Goal: Information Seeking & Learning: Learn about a topic

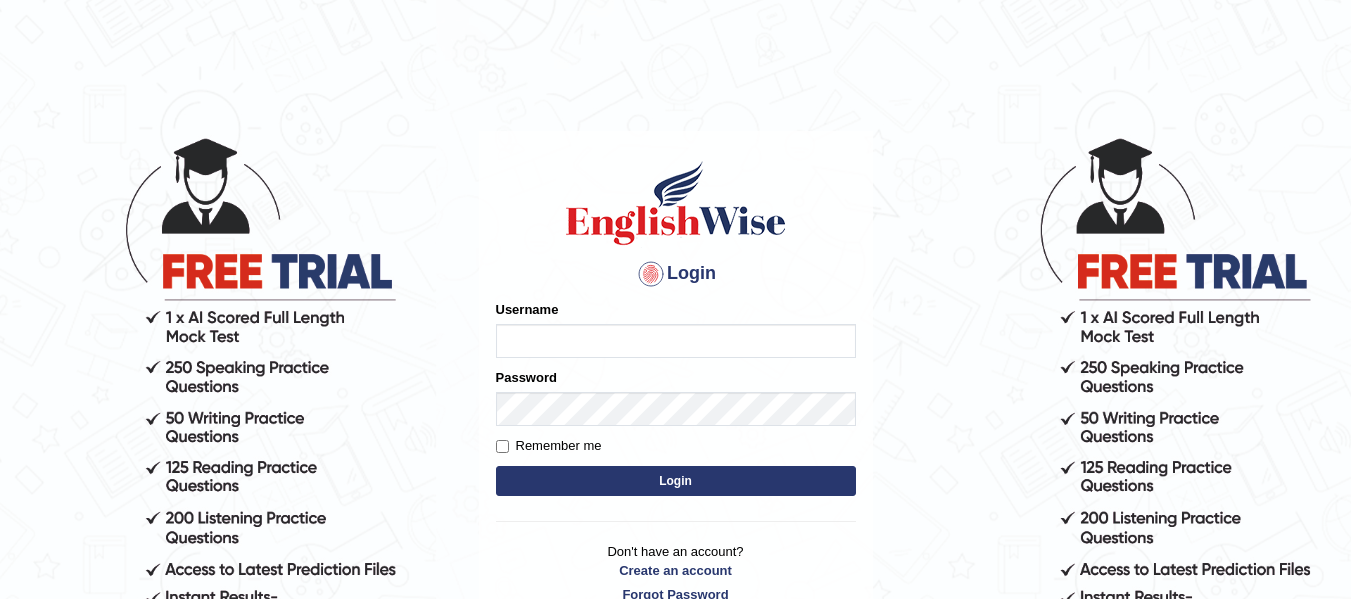
type input "natalie_parramatta"
click at [708, 468] on button "Login" at bounding box center [676, 481] width 360 height 30
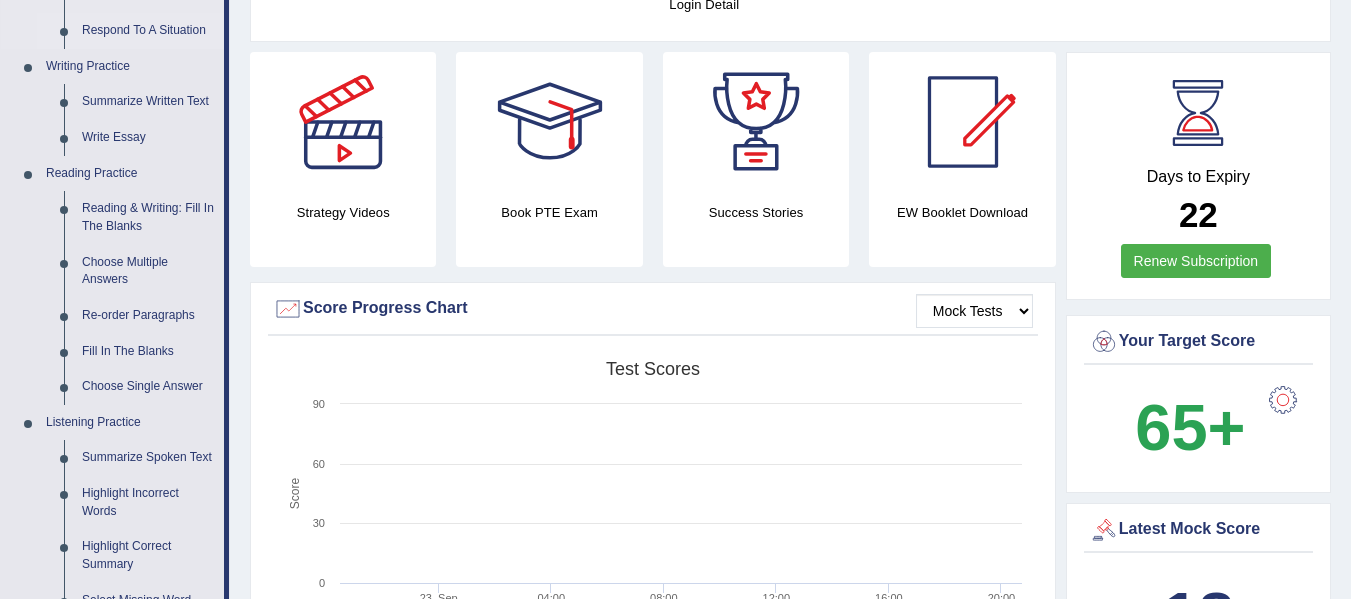
scroll to position [500, 0]
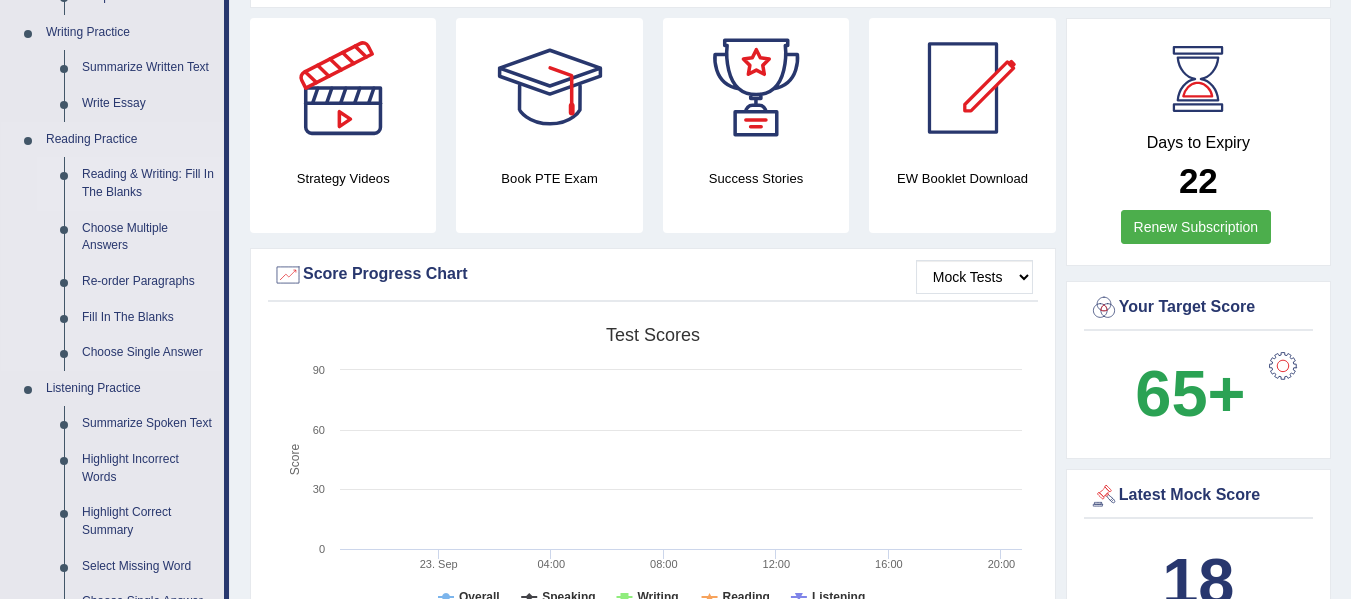
click at [104, 181] on link "Reading & Writing: Fill In The Blanks" at bounding box center [148, 183] width 151 height 53
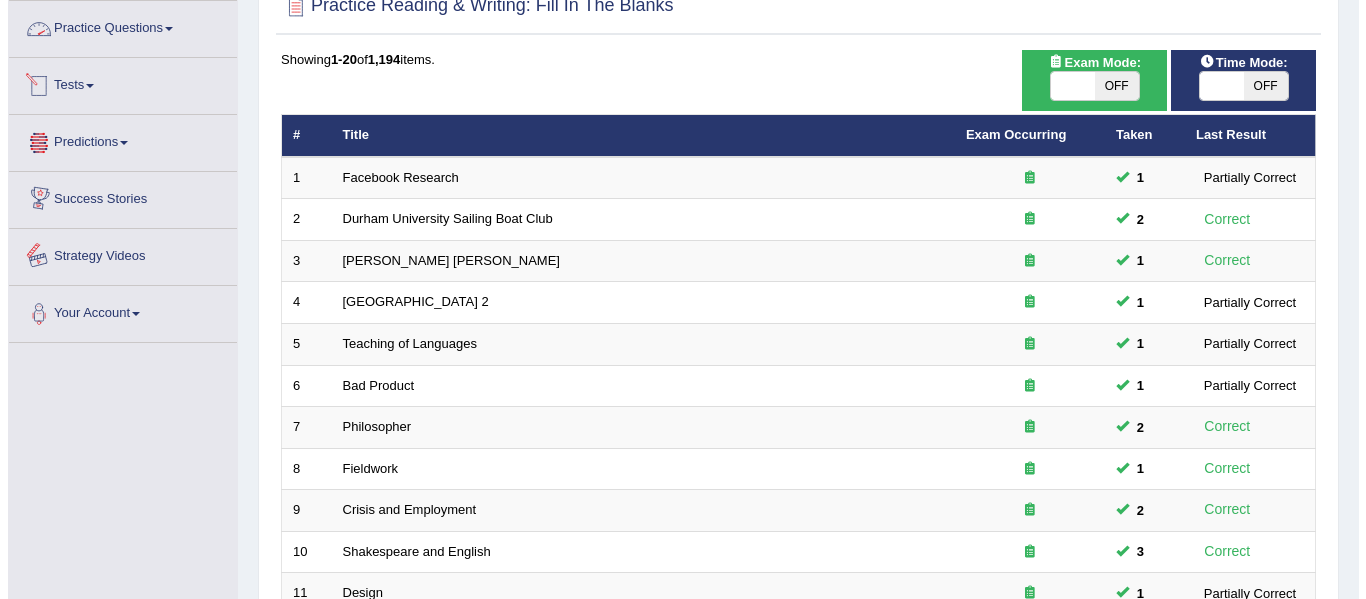
scroll to position [67, 0]
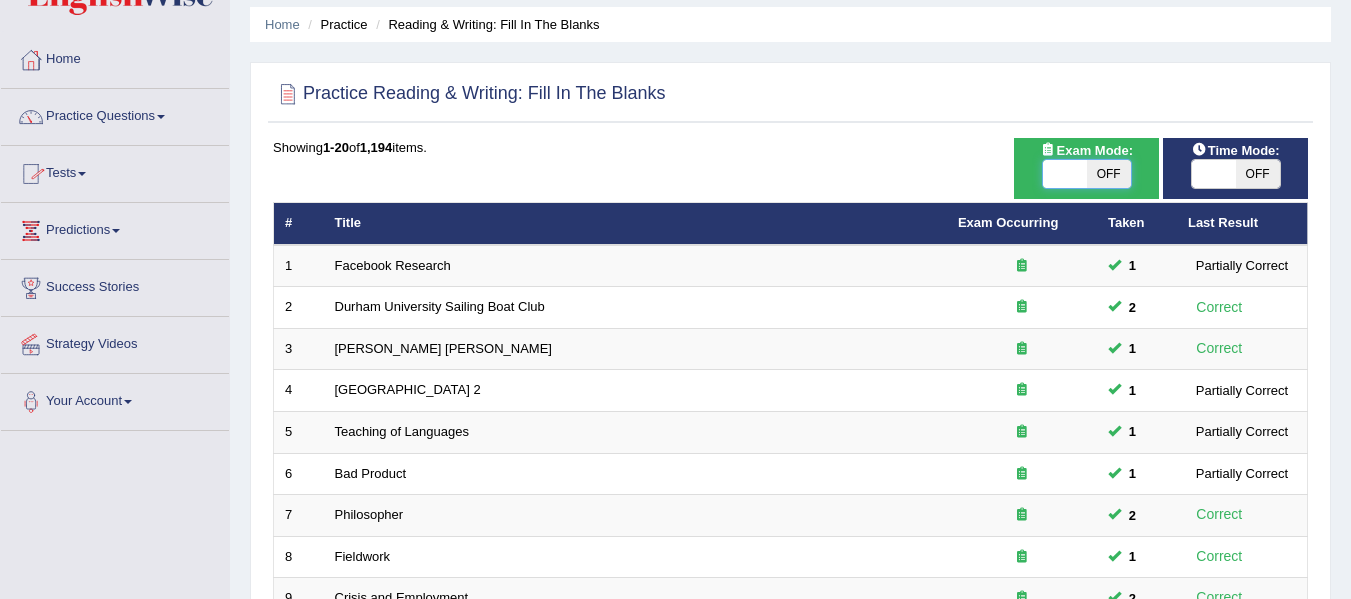
click at [1064, 166] on span at bounding box center [1065, 174] width 44 height 28
checkbox input "true"
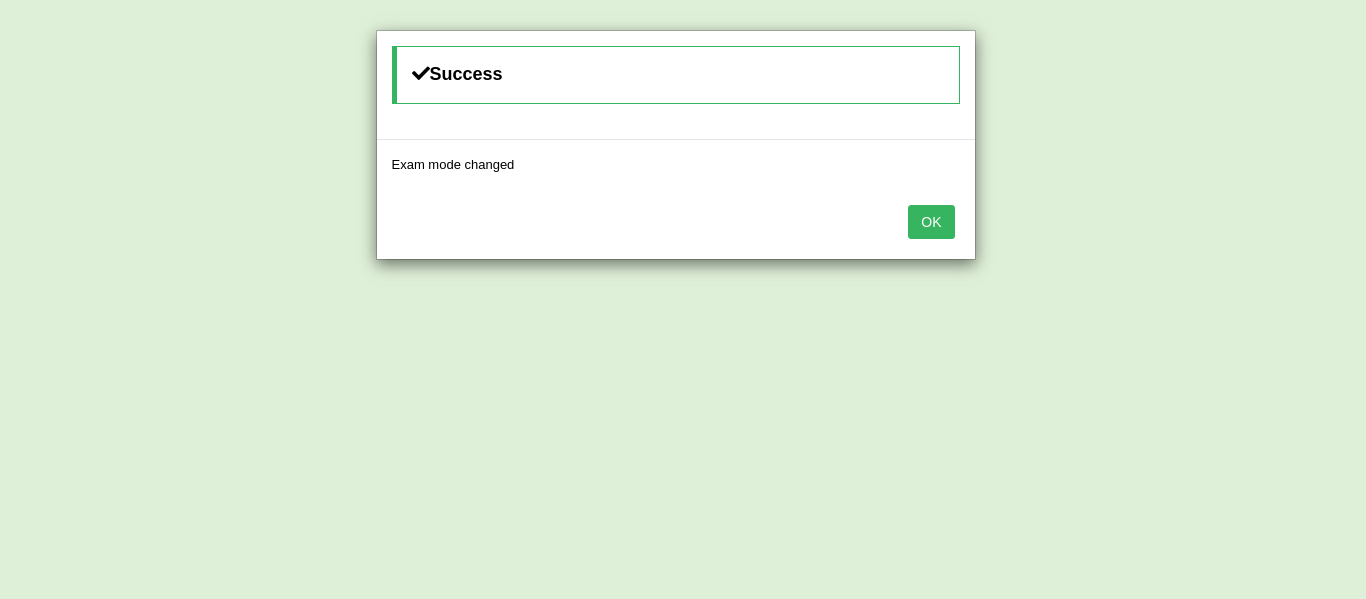
click at [937, 227] on button "OK" at bounding box center [931, 222] width 46 height 34
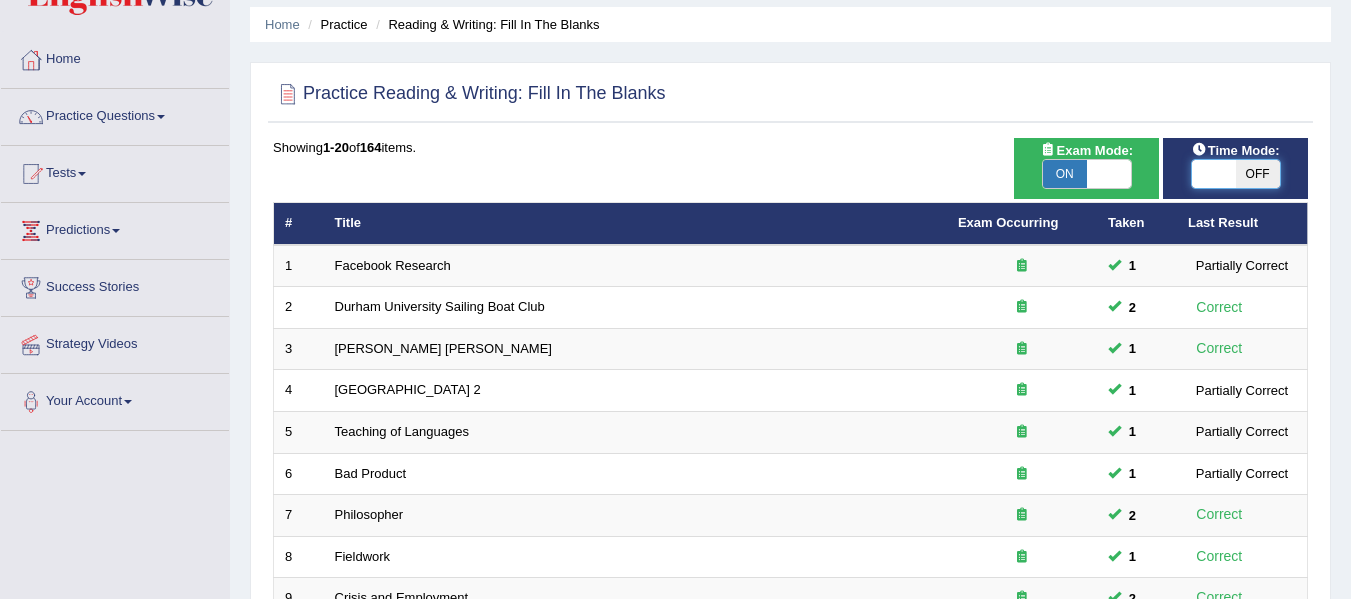
click at [1203, 180] on span at bounding box center [1214, 174] width 44 height 28
click at [1209, 178] on span at bounding box center [1214, 174] width 44 height 28
checkbox input "true"
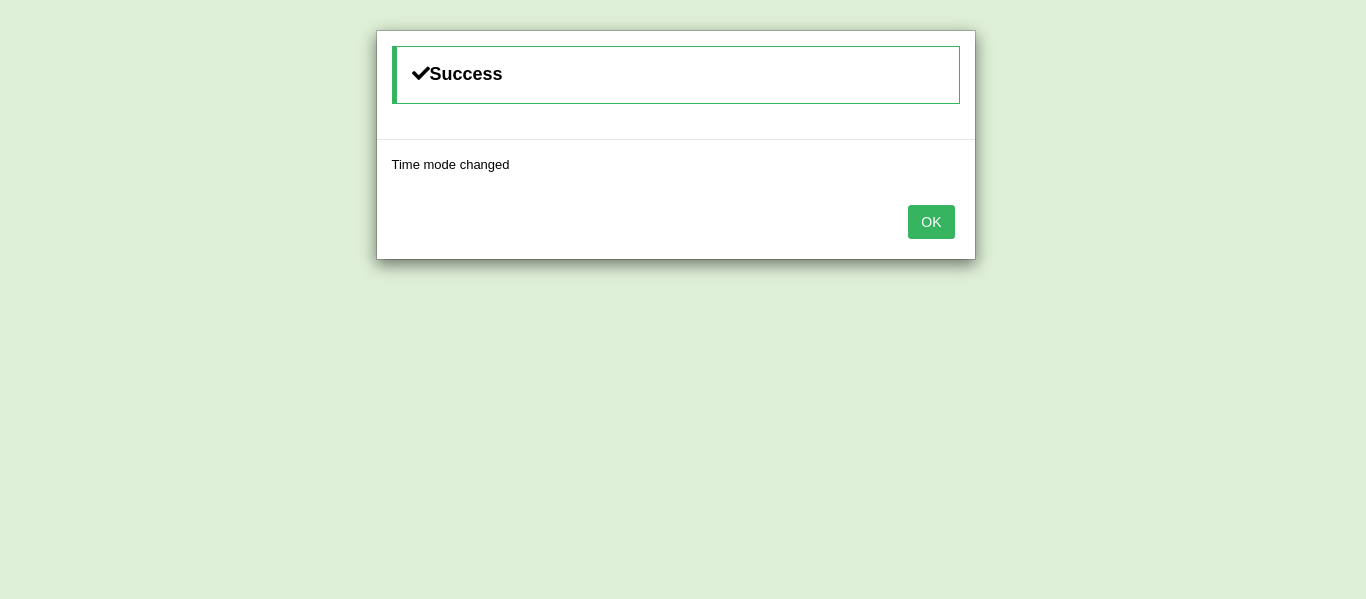
click at [944, 222] on button "OK" at bounding box center [931, 222] width 46 height 34
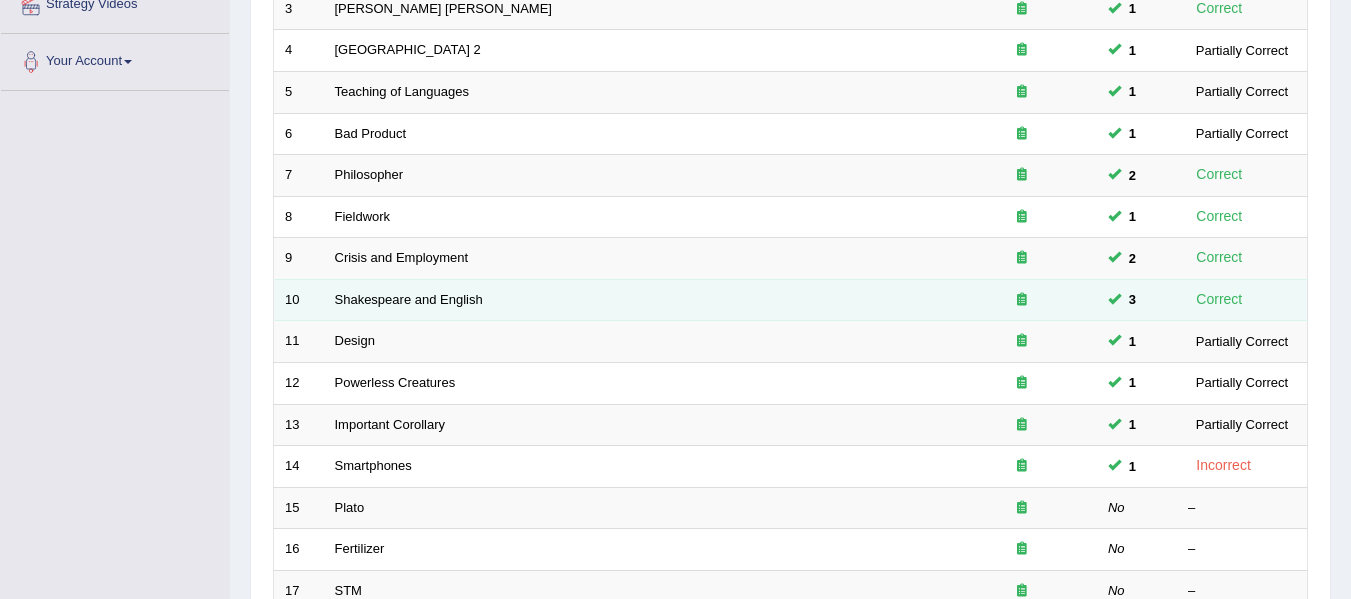
scroll to position [600, 0]
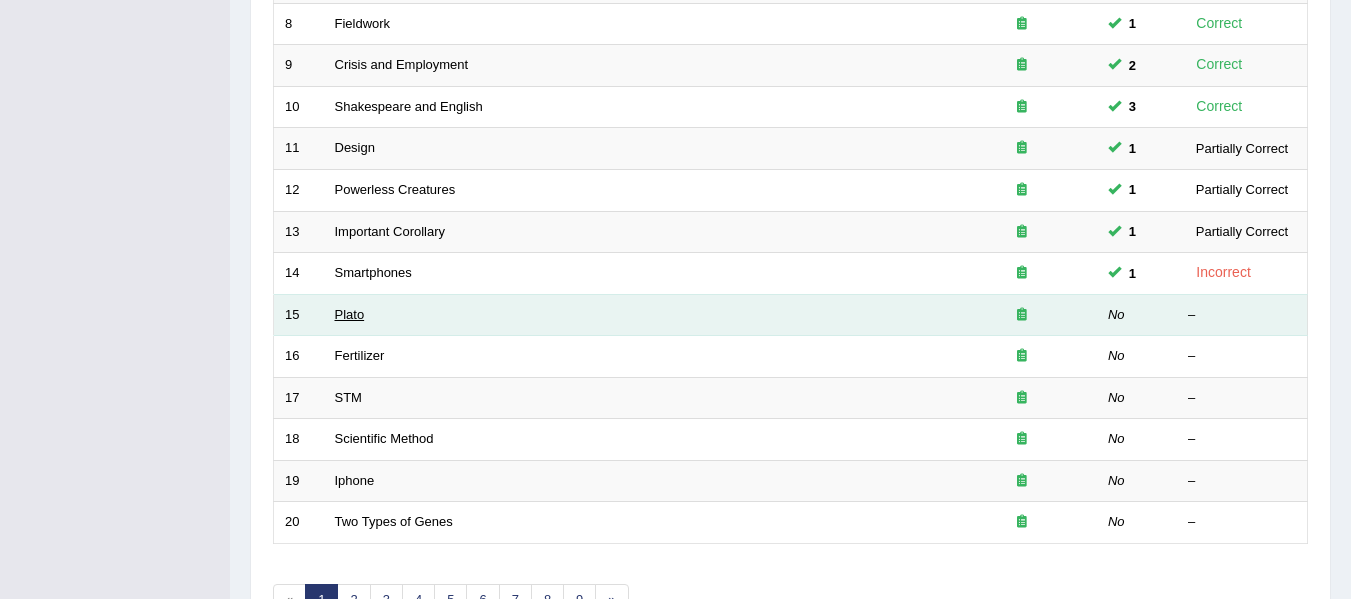
click at [350, 312] on link "Plato" at bounding box center [350, 314] width 30 height 15
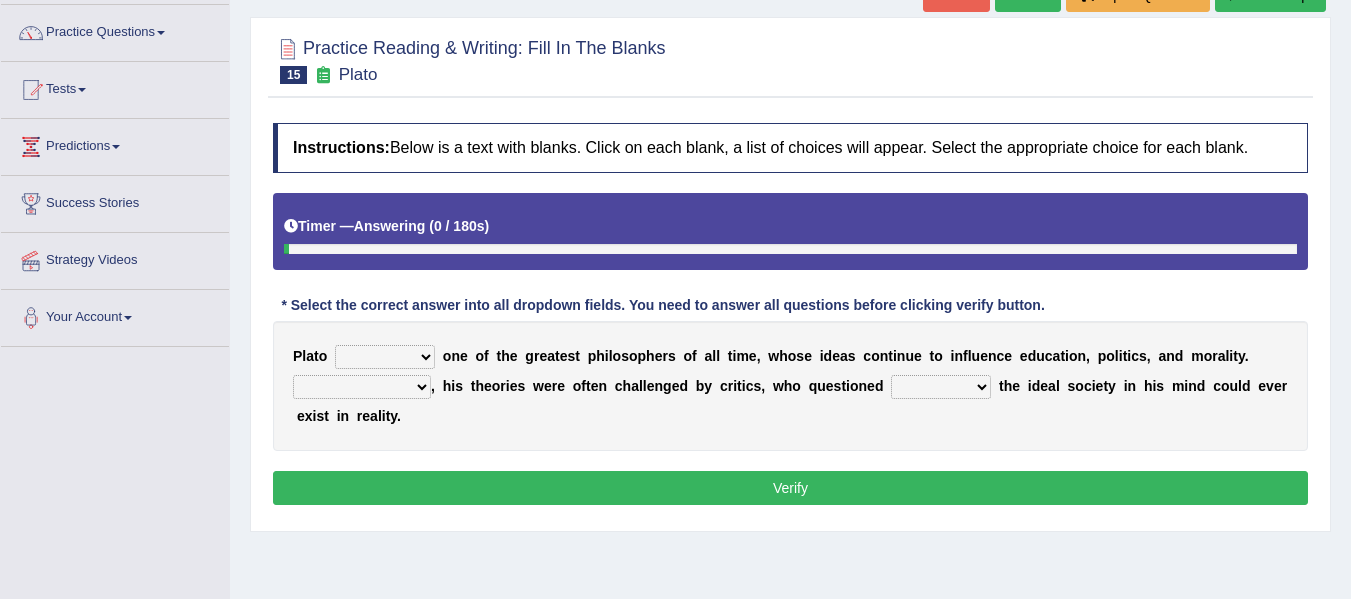
scroll to position [167, 0]
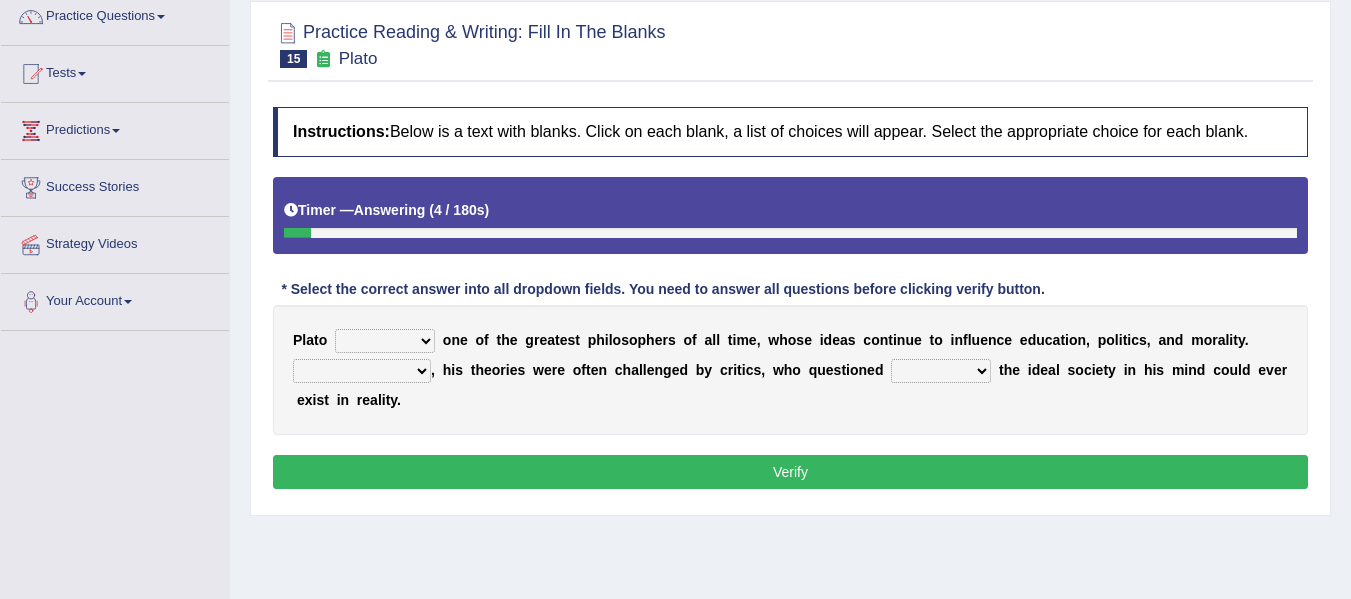
click at [390, 340] on select "keeps comes claims remains" at bounding box center [385, 341] width 100 height 24
click at [335, 329] on select "keeps comes claims remains" at bounding box center [385, 341] width 100 height 24
click at [377, 342] on select "keeps comes claims remains" at bounding box center [385, 341] width 100 height 24
select select "remains"
click at [335, 329] on select "keeps comes claims remains" at bounding box center [385, 341] width 100 height 24
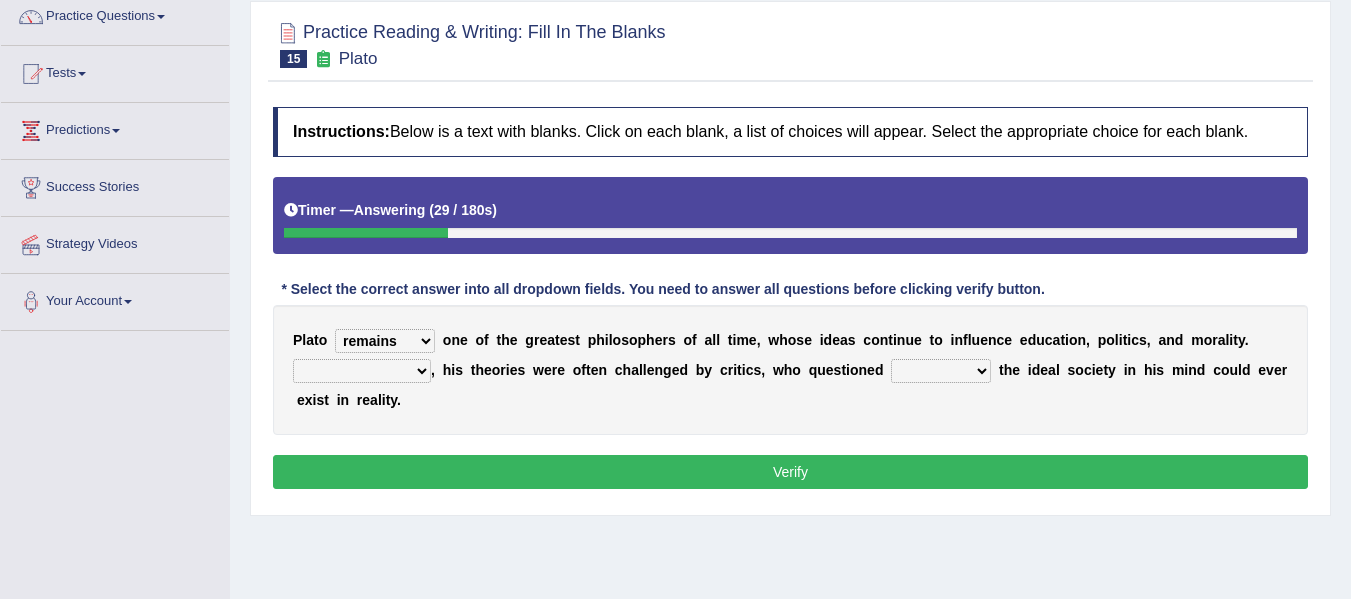
click at [410, 377] on select "Notwithstanding So However Whatever" at bounding box center [362, 371] width 138 height 24
select select "However"
click at [293, 359] on select "Notwithstanding So However Whatever" at bounding box center [362, 371] width 138 height 24
click at [929, 379] on select "which what that whether" at bounding box center [941, 371] width 100 height 24
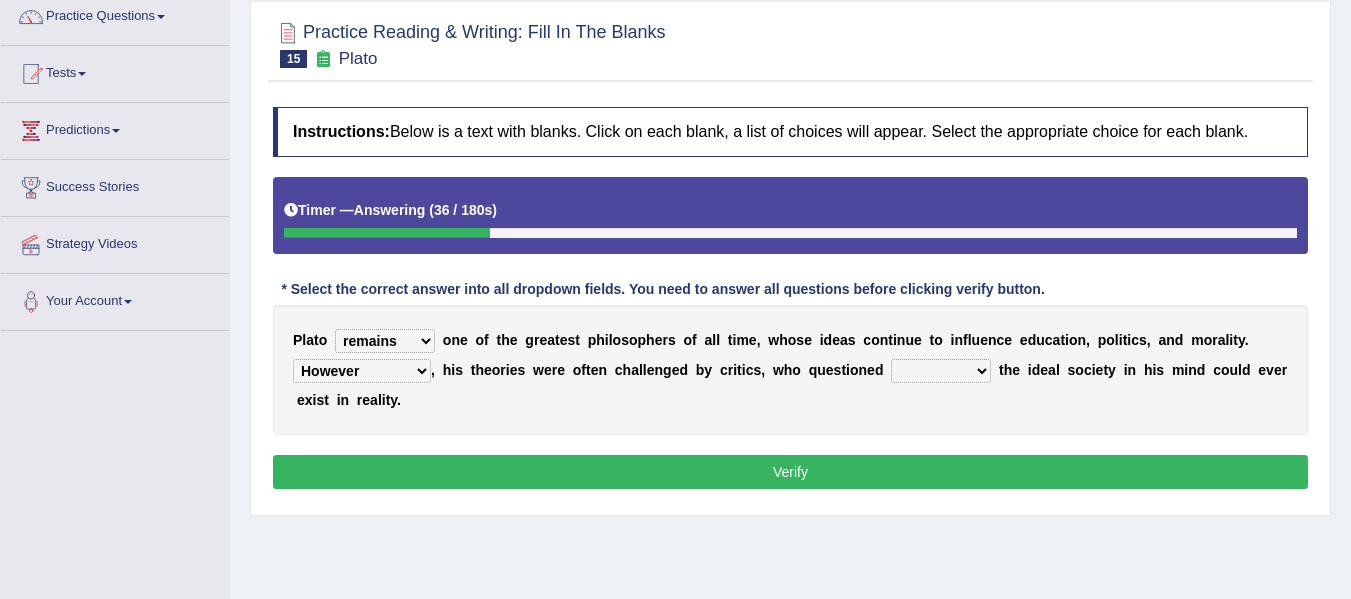
click at [929, 379] on select "which what that whether" at bounding box center [941, 371] width 100 height 24
click at [891, 359] on select "which what that whether" at bounding box center [941, 371] width 100 height 24
click at [914, 374] on select "which what that whether" at bounding box center [941, 371] width 100 height 24
click at [934, 373] on select "which what that whether" at bounding box center [941, 371] width 100 height 24
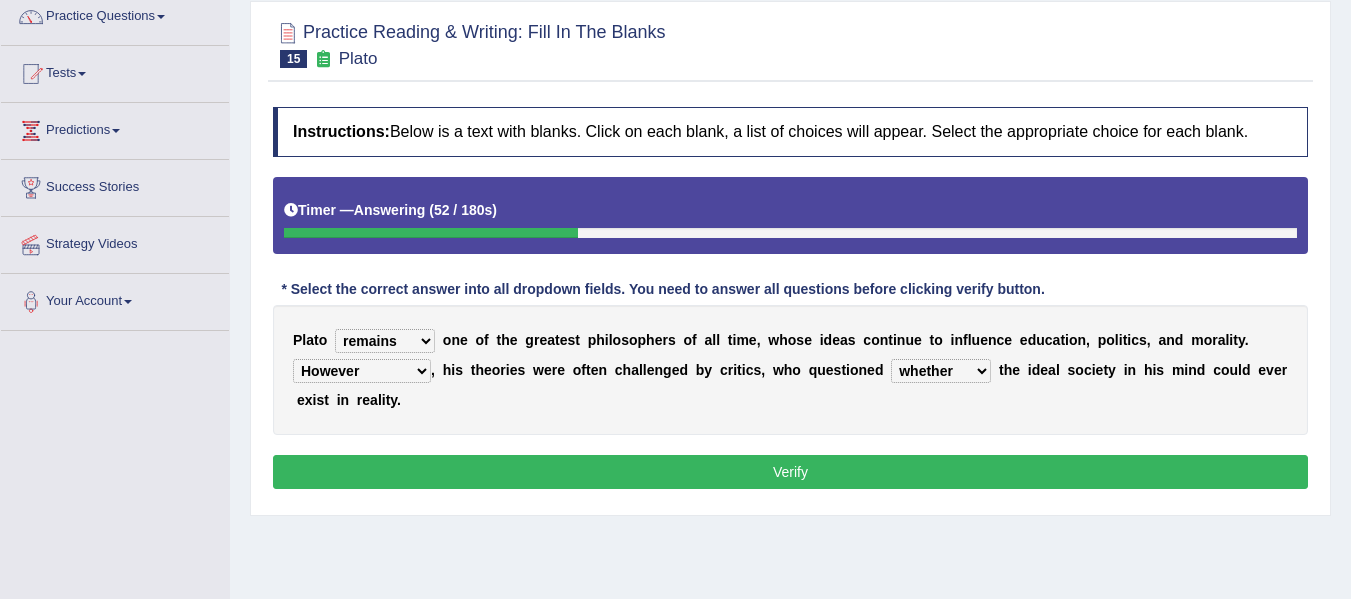
select select "that"
click at [891, 359] on select "which what that whether" at bounding box center [941, 371] width 100 height 24
click at [944, 474] on button "Verify" at bounding box center [790, 472] width 1035 height 34
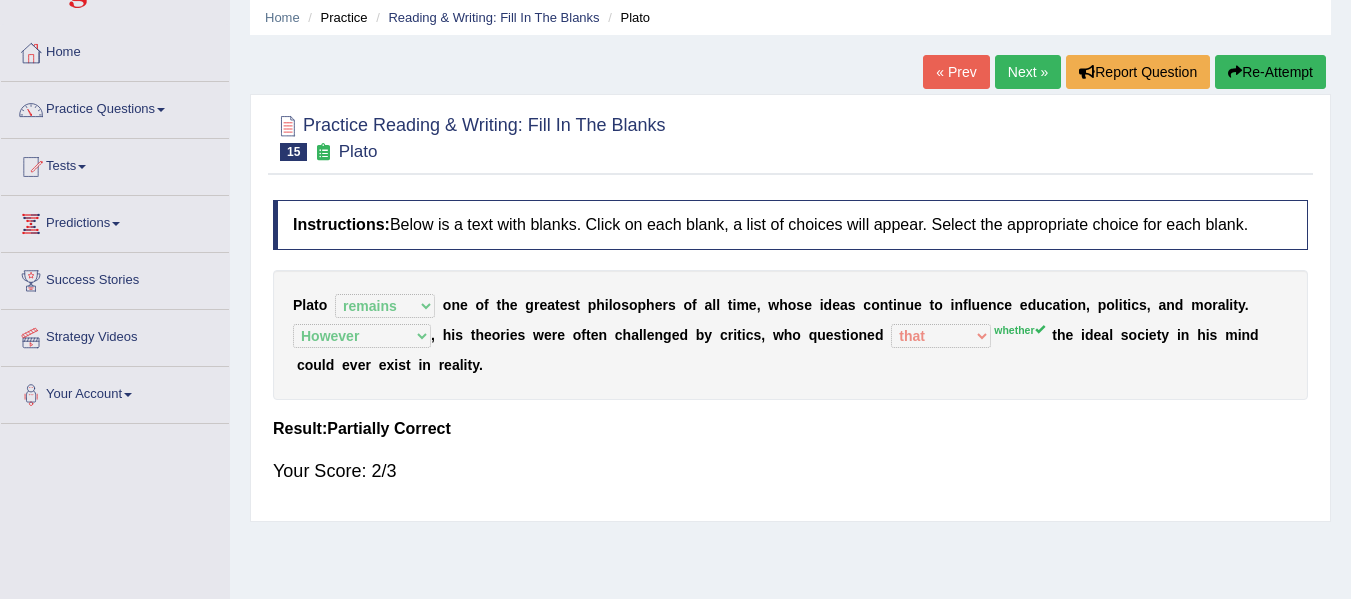
scroll to position [33, 0]
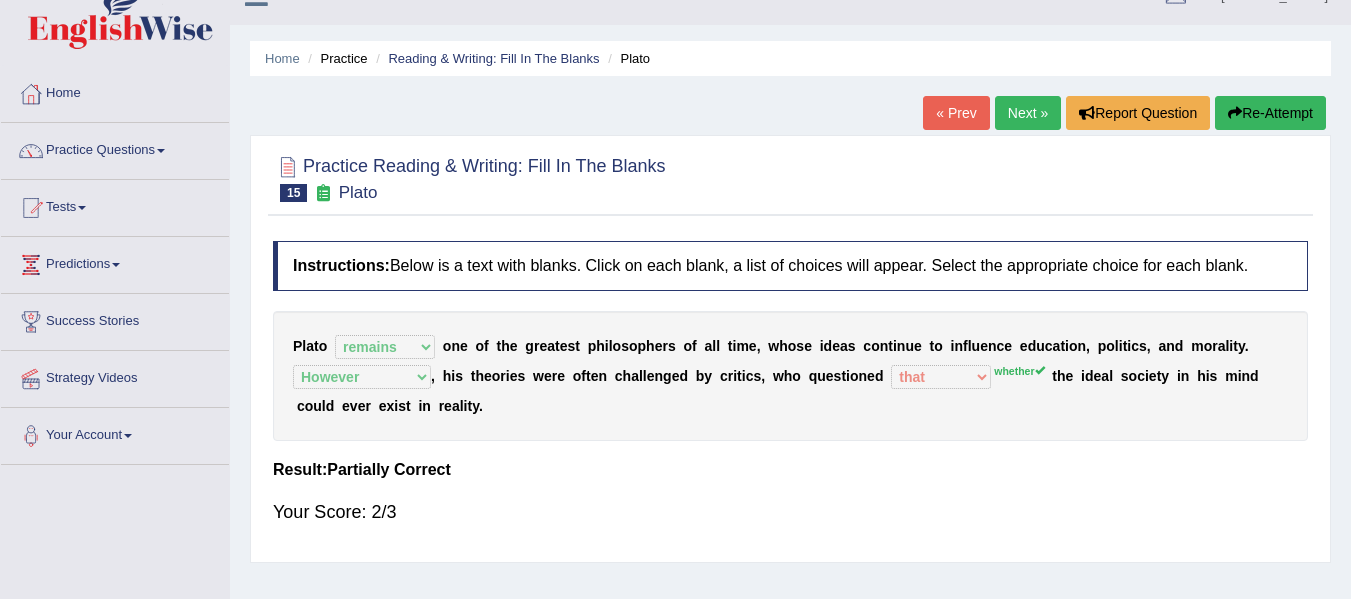
click at [1014, 121] on link "Next »" at bounding box center [1028, 113] width 66 height 34
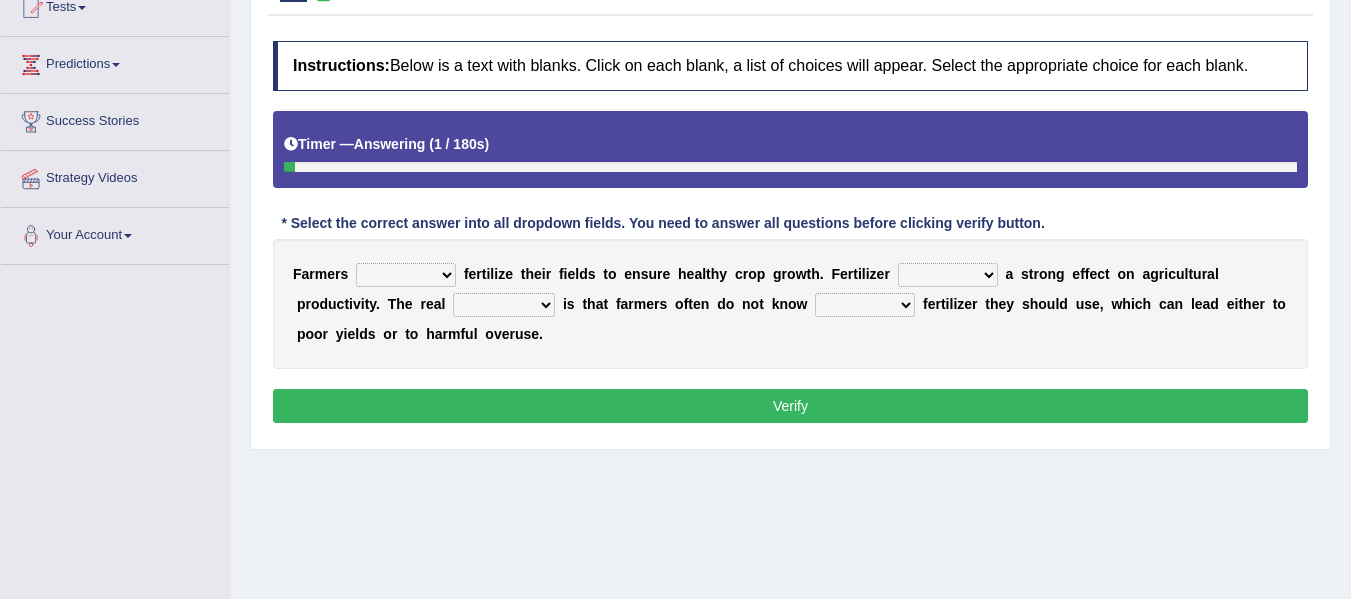
scroll to position [233, 0]
click at [421, 280] on select "must should need can" at bounding box center [406, 275] width 100 height 24
select select "should"
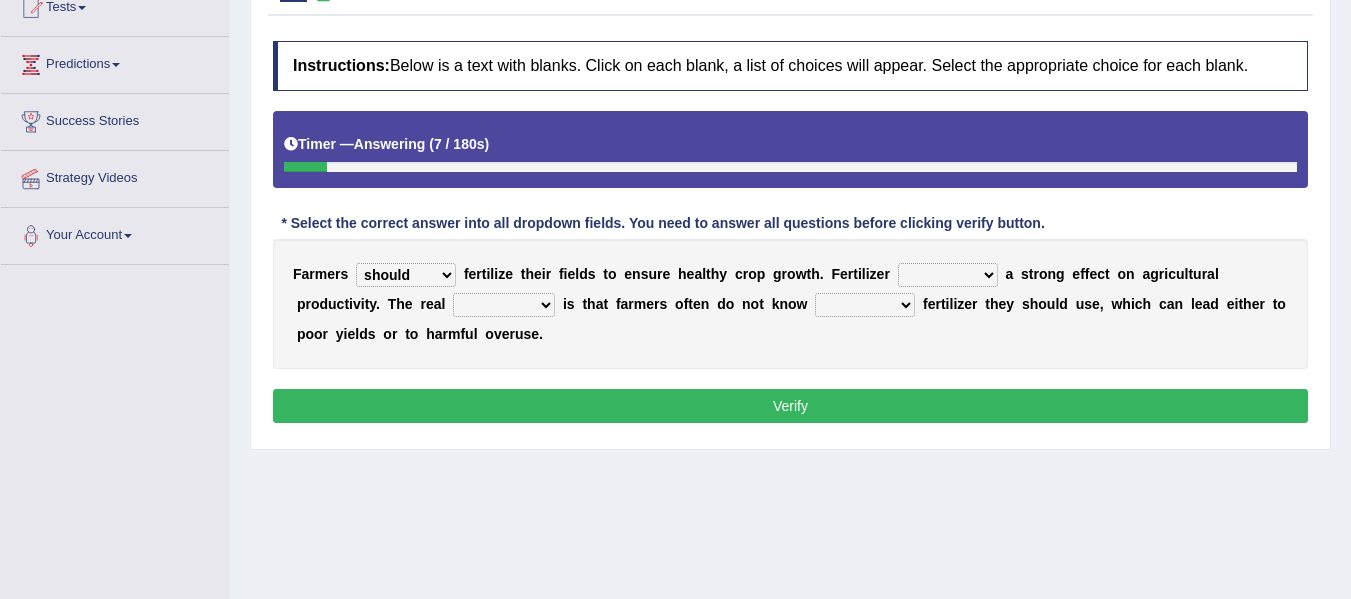
click at [356, 263] on select "must should need can" at bounding box center [406, 275] width 100 height 24
click at [921, 280] on select "has had have having" at bounding box center [948, 275] width 100 height 24
select select "has"
click at [898, 263] on select "has had have having" at bounding box center [948, 275] width 100 height 24
click at [511, 300] on select "problem question conclusion answer" at bounding box center [504, 305] width 102 height 24
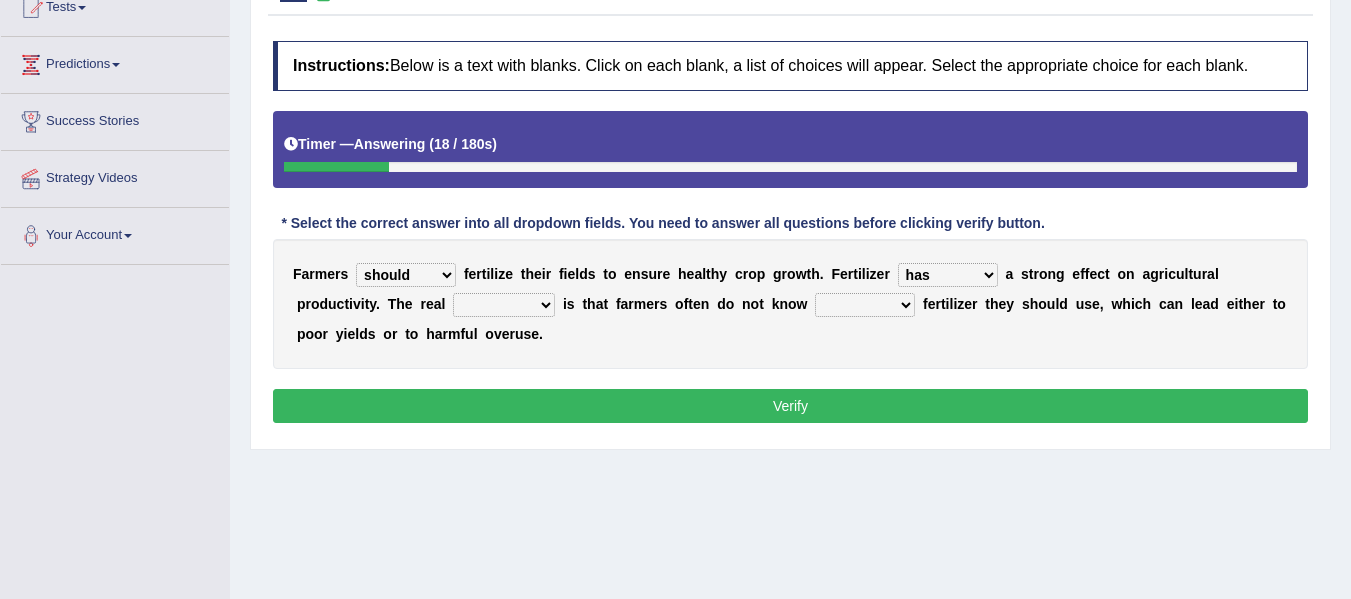
click at [511, 300] on select "problem question conclusion answer" at bounding box center [504, 305] width 102 height 24
select select "problem"
click at [453, 293] on select "problem question conclusion answer" at bounding box center [504, 305] width 102 height 24
click at [854, 301] on select "how much how many however so much" at bounding box center [865, 305] width 100 height 24
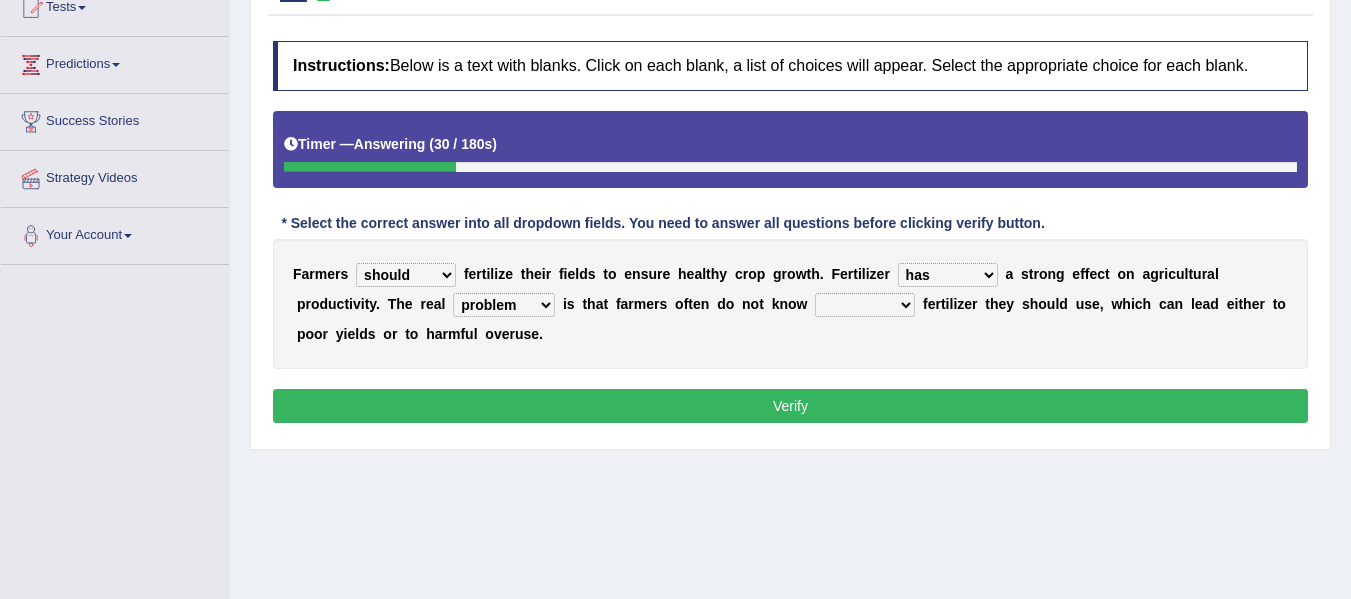
select select "how much"
click at [815, 293] on select "how much how many however so much" at bounding box center [865, 305] width 100 height 24
click at [787, 408] on button "Verify" at bounding box center [790, 406] width 1035 height 34
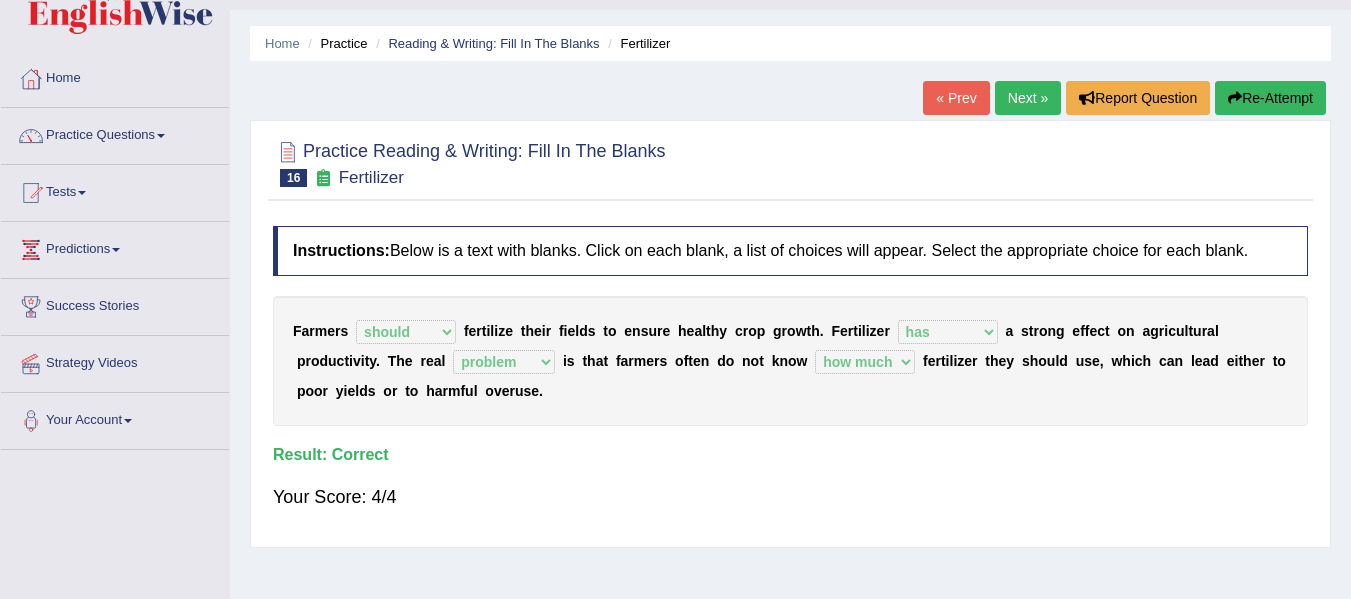
scroll to position [33, 0]
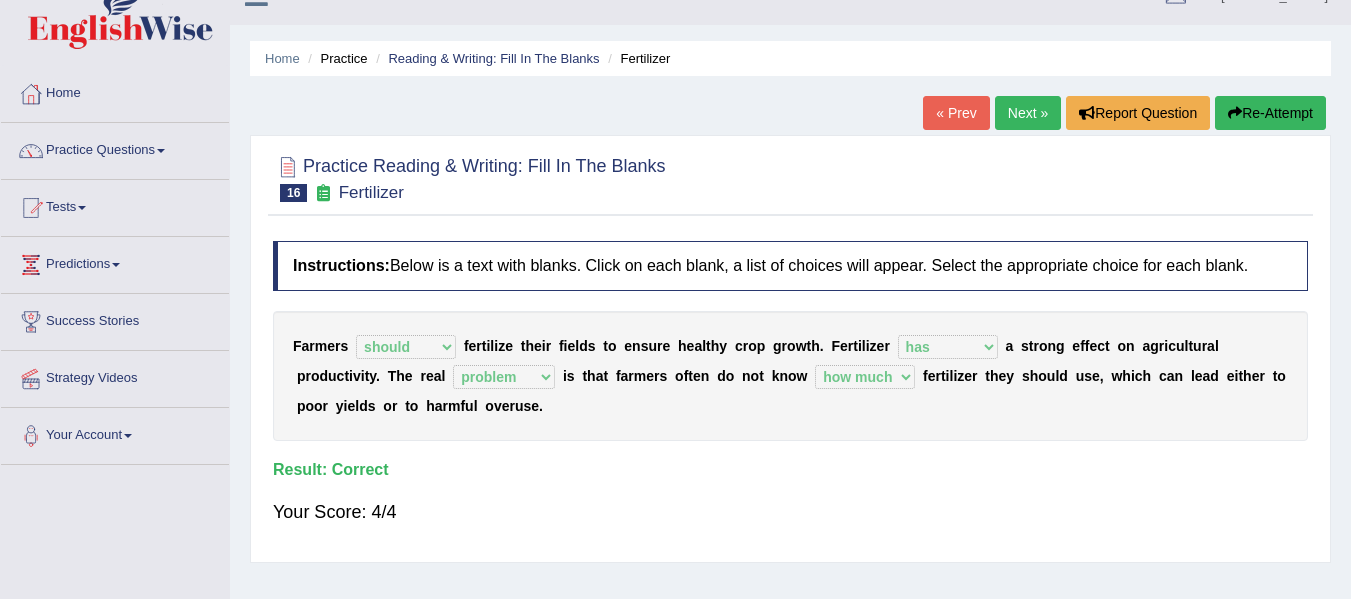
click at [1013, 120] on link "Next »" at bounding box center [1028, 113] width 66 height 34
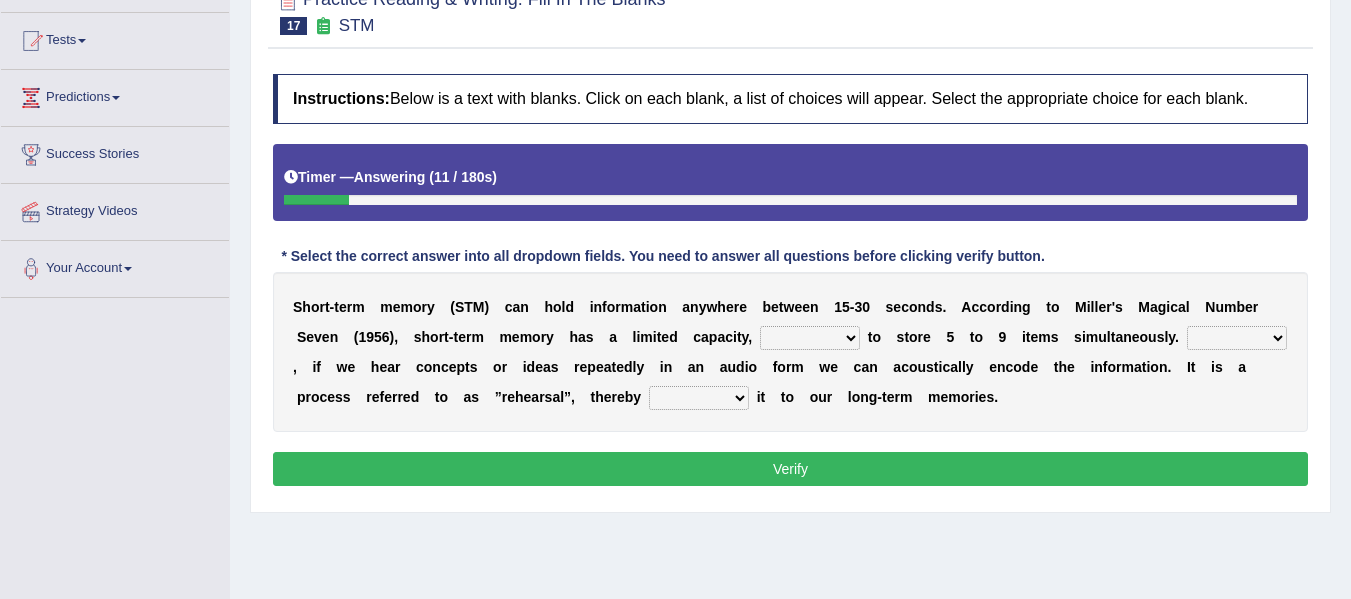
click at [850, 337] on select "being able is able be able unable" at bounding box center [810, 338] width 100 height 24
select select "is able"
click at [760, 326] on select "being able is able be able unable" at bounding box center [810, 338] width 100 height 24
click at [1205, 332] on select "However So Moreover Therefore" at bounding box center [1237, 338] width 100 height 24
select select "Moreover"
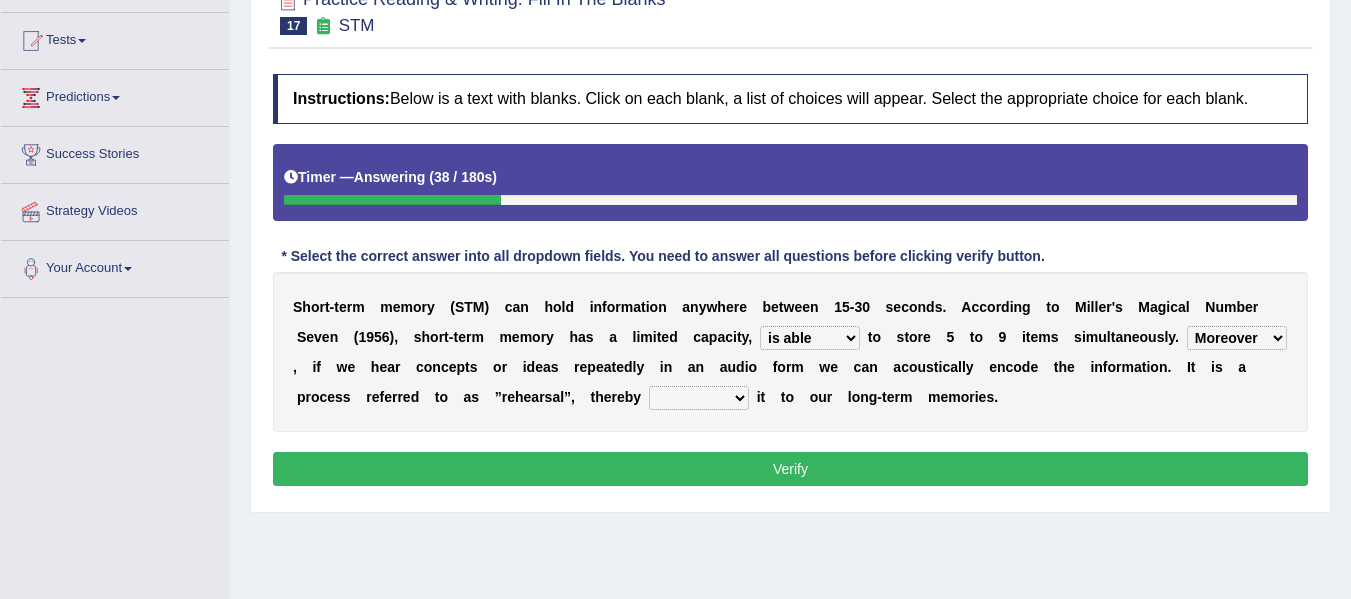
click at [1187, 326] on select "However So Moreover Therefore" at bounding box center [1237, 338] width 100 height 24
click at [726, 394] on select "commit commits commiting commited" at bounding box center [699, 398] width 100 height 24
select select "commiting"
click at [649, 386] on select "commit commits commiting commited" at bounding box center [699, 398] width 100 height 24
click at [724, 468] on button "Verify" at bounding box center [790, 469] width 1035 height 34
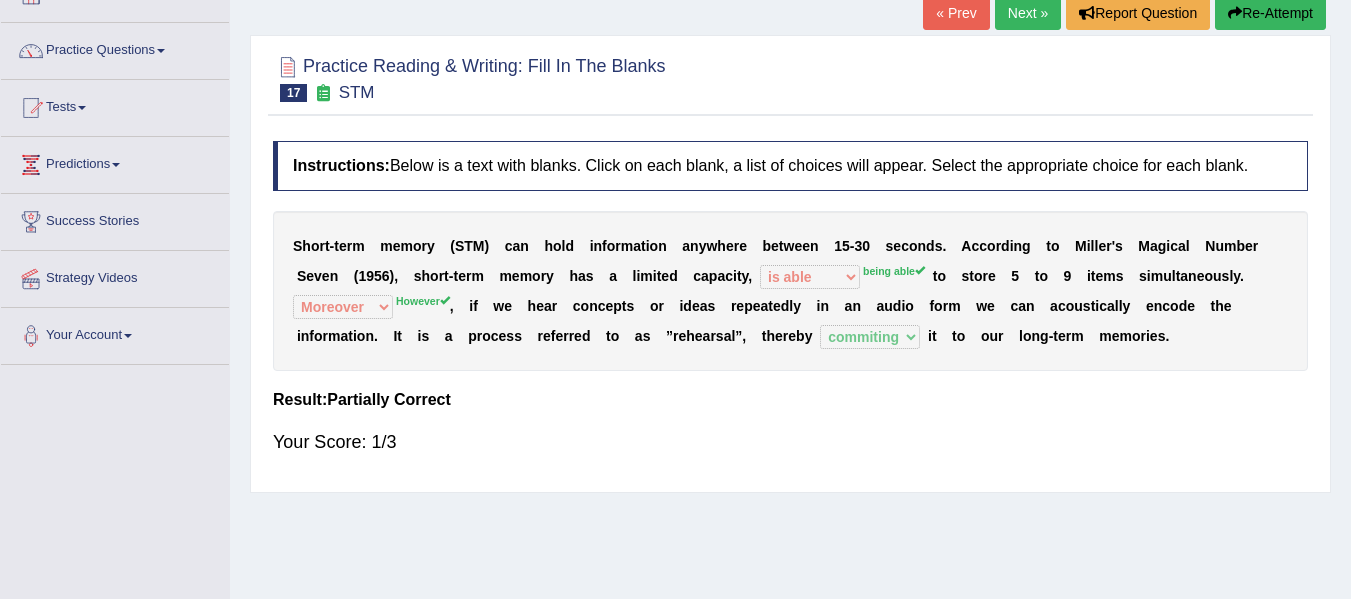
scroll to position [67, 0]
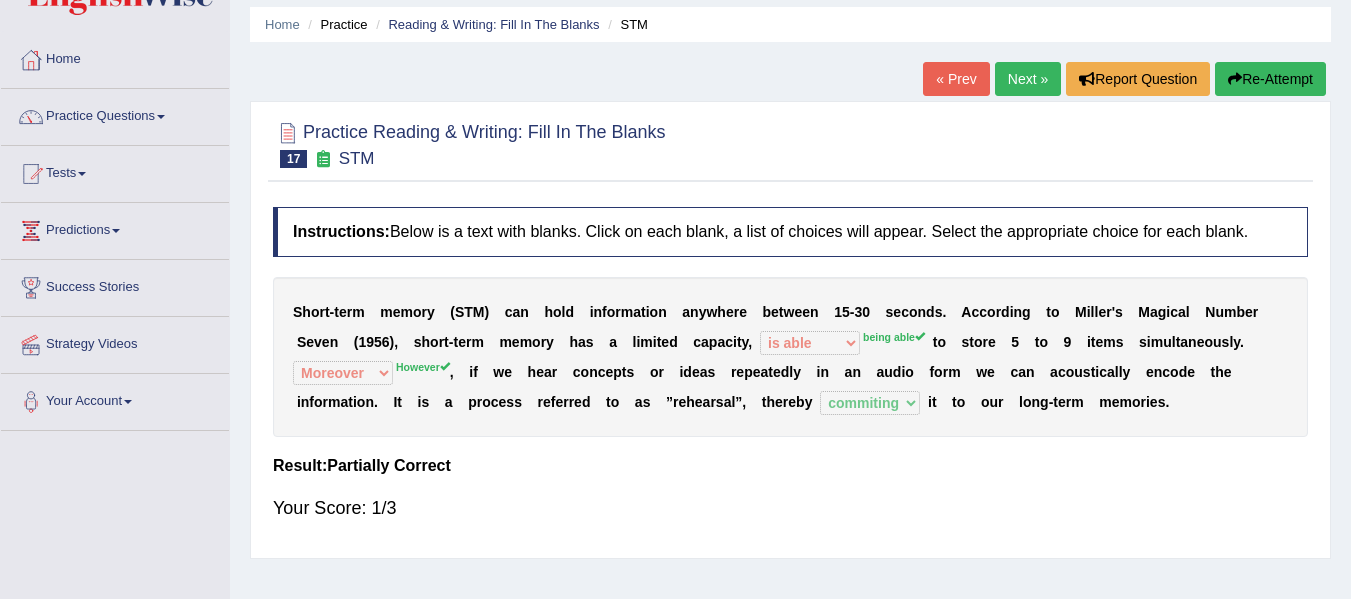
click at [1031, 74] on link "Next »" at bounding box center [1028, 79] width 66 height 34
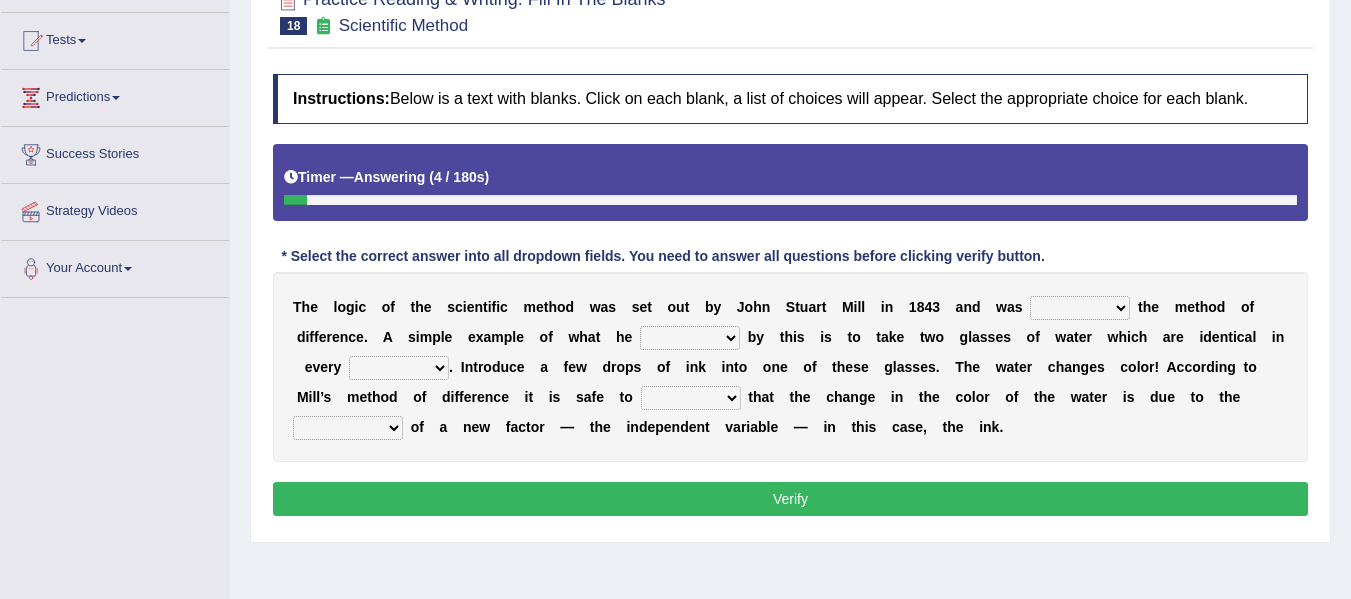
click at [1074, 313] on select "pointed claimed demanded named" at bounding box center [1080, 308] width 100 height 24
select select "claimed"
click at [1030, 296] on select "pointed claimed demanded named" at bounding box center [1080, 308] width 100 height 24
click at [661, 337] on select "capped charged found meant" at bounding box center [690, 338] width 100 height 24
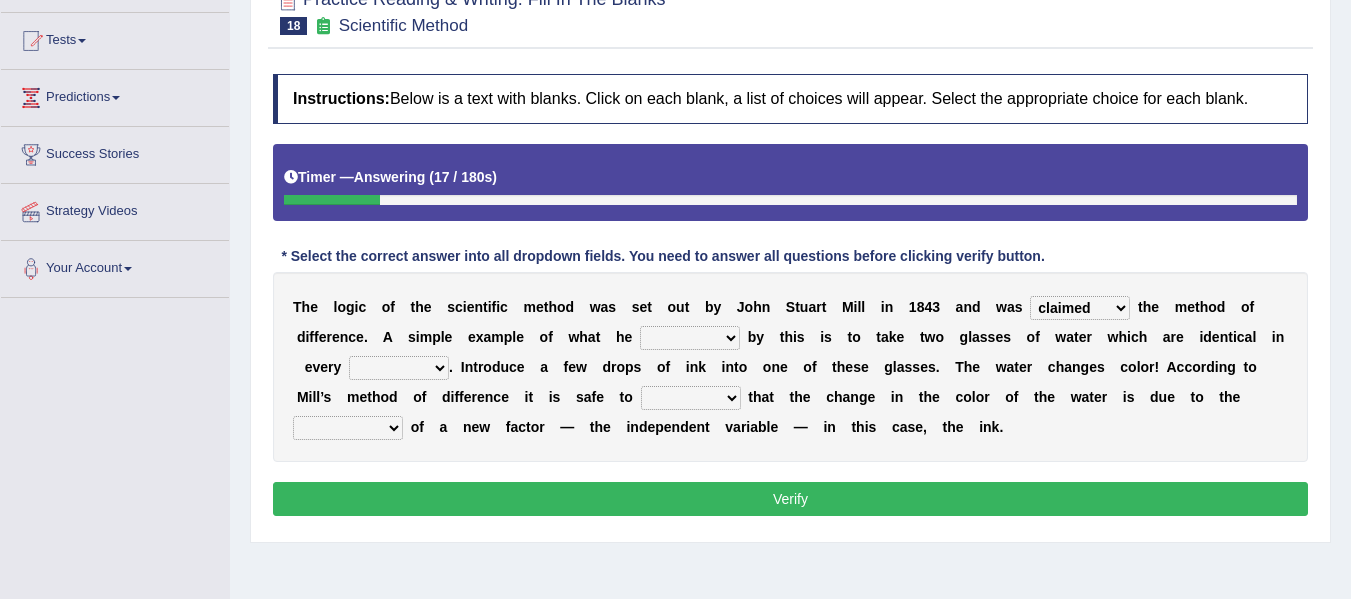
click at [661, 337] on select "capped charged found meant" at bounding box center [690, 338] width 100 height 24
select select "meant"
click at [640, 326] on select "capped charged found meant" at bounding box center [690, 338] width 100 height 24
click at [426, 367] on select "thought identity measure respect" at bounding box center [399, 368] width 100 height 24
select select "measure"
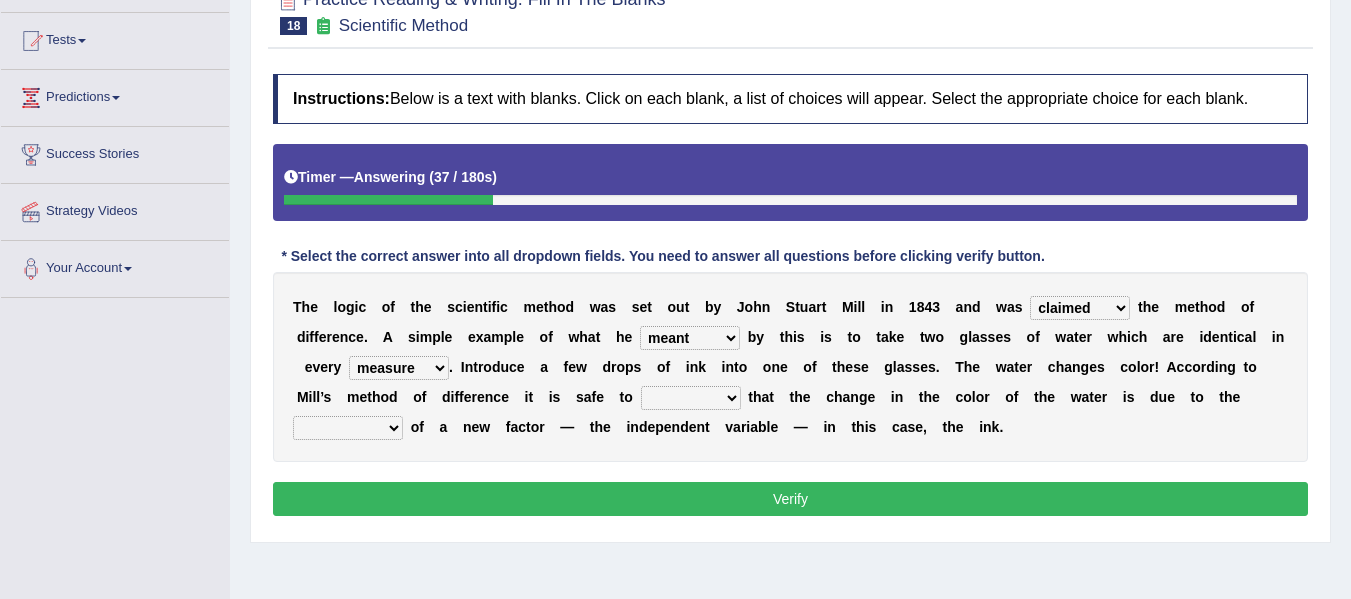
click at [349, 356] on select "thought identity measure respect" at bounding box center [399, 368] width 100 height 24
click at [713, 400] on select "assume discuss prefer acclaim" at bounding box center [691, 398] width 100 height 24
select select "acclaim"
click at [641, 386] on select "assume discuss prefer acclaim" at bounding box center [691, 398] width 100 height 24
click at [379, 424] on select "introduction magnitude preparation purification" at bounding box center [348, 428] width 110 height 24
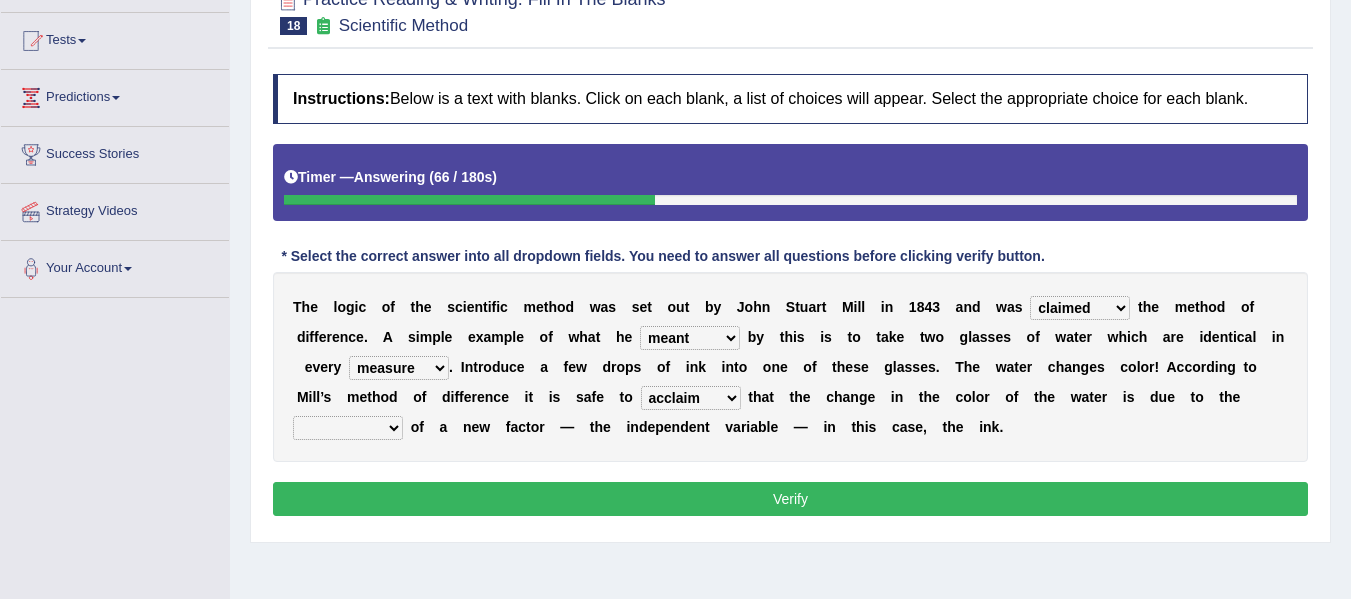
select select "introduction"
click at [293, 416] on select "introduction magnitude preparation purification" at bounding box center [348, 428] width 110 height 24
click at [530, 503] on button "Verify" at bounding box center [790, 499] width 1035 height 34
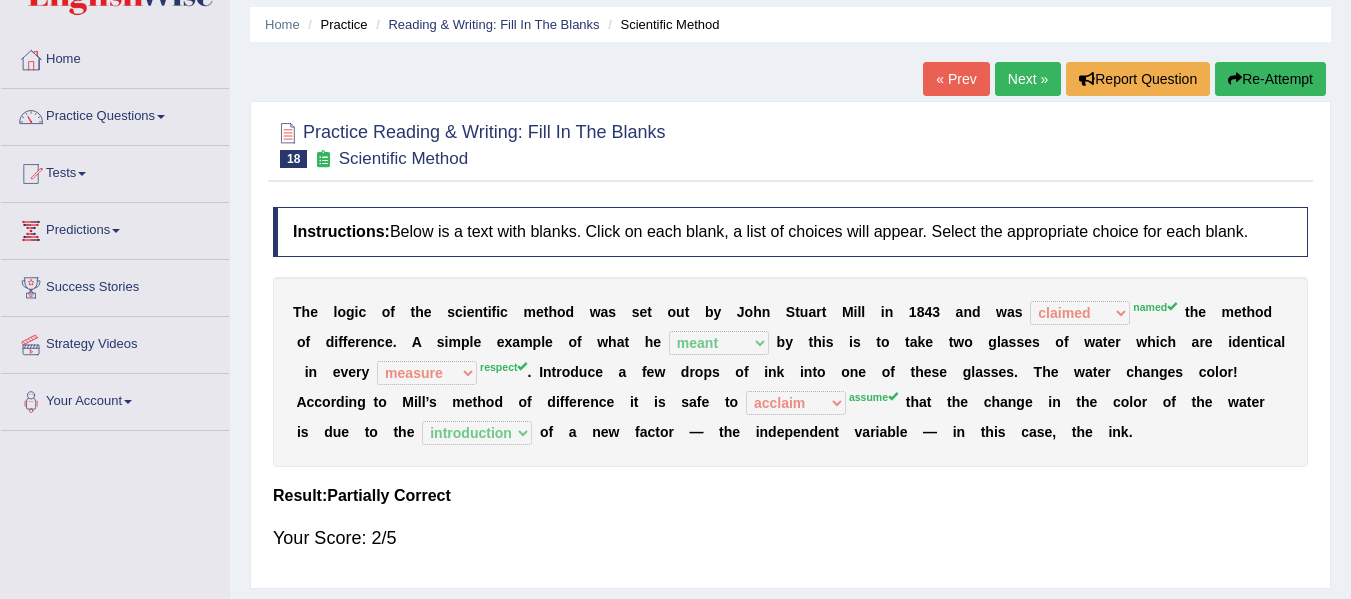
scroll to position [33, 0]
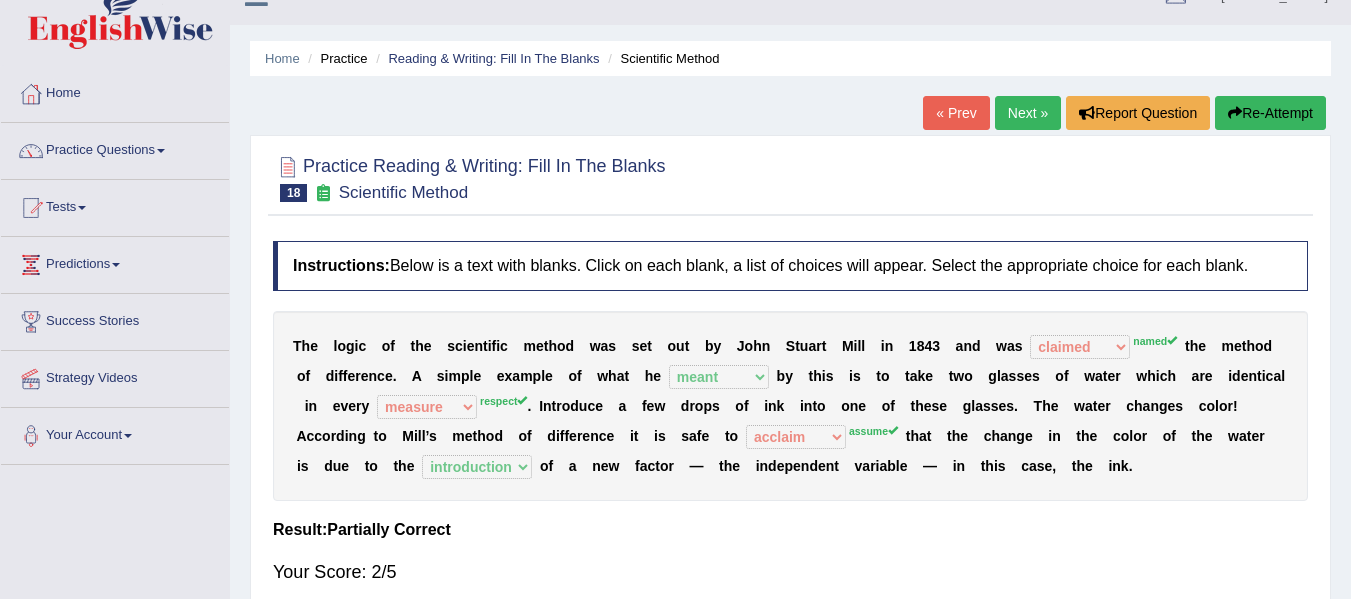
click at [1240, 123] on button "Re-Attempt" at bounding box center [1270, 113] width 111 height 34
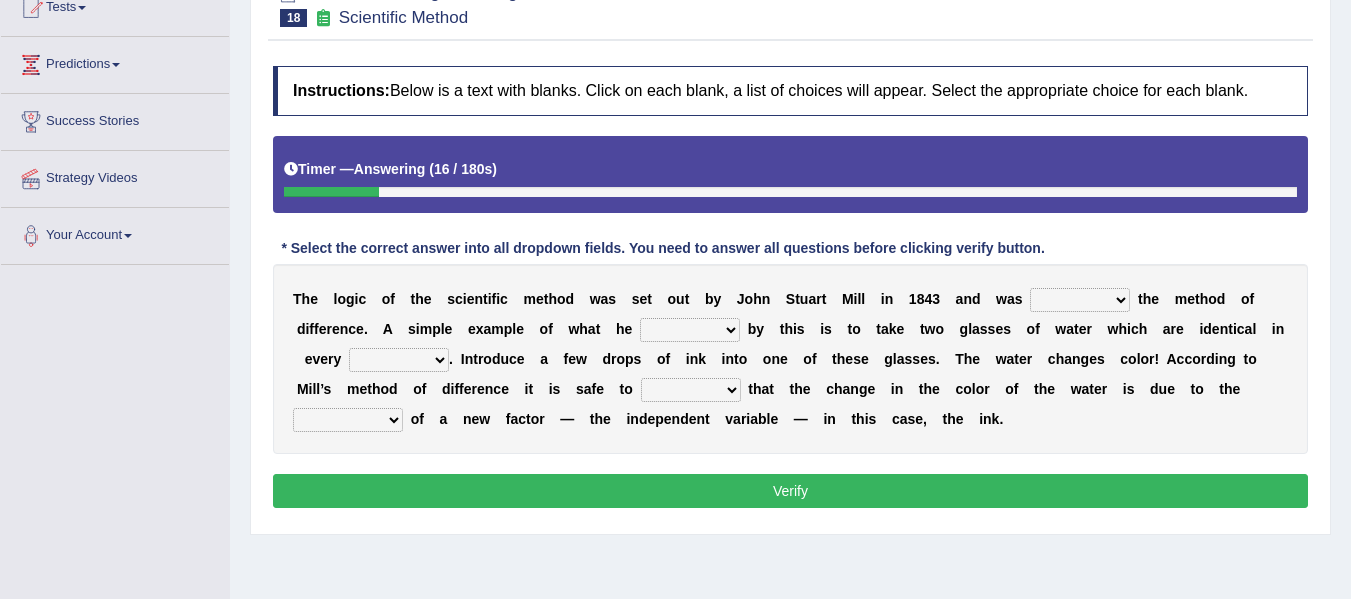
click at [715, 324] on select "capped charged found meant" at bounding box center [690, 330] width 100 height 24
drag, startPoint x: 715, startPoint y: 324, endPoint x: 703, endPoint y: 306, distance: 21.6
click at [715, 324] on select "capped charged found meant" at bounding box center [690, 330] width 100 height 24
click at [693, 332] on select "capped charged found meant" at bounding box center [690, 330] width 100 height 24
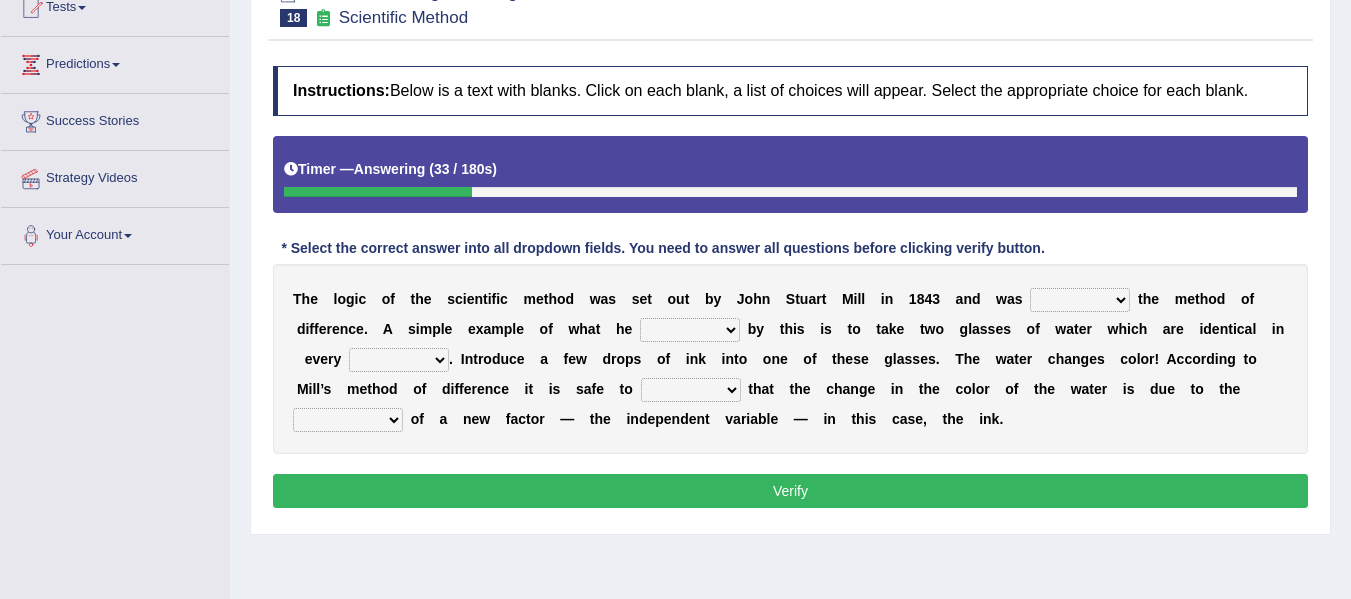
click at [1104, 303] on select "pointed claimed demanded named" at bounding box center [1080, 300] width 100 height 24
click at [1094, 300] on select "pointed claimed demanded named" at bounding box center [1080, 300] width 100 height 24
click at [709, 319] on select "capped charged found meant" at bounding box center [690, 330] width 100 height 24
click at [711, 324] on select "capped charged found meant" at bounding box center [690, 330] width 100 height 24
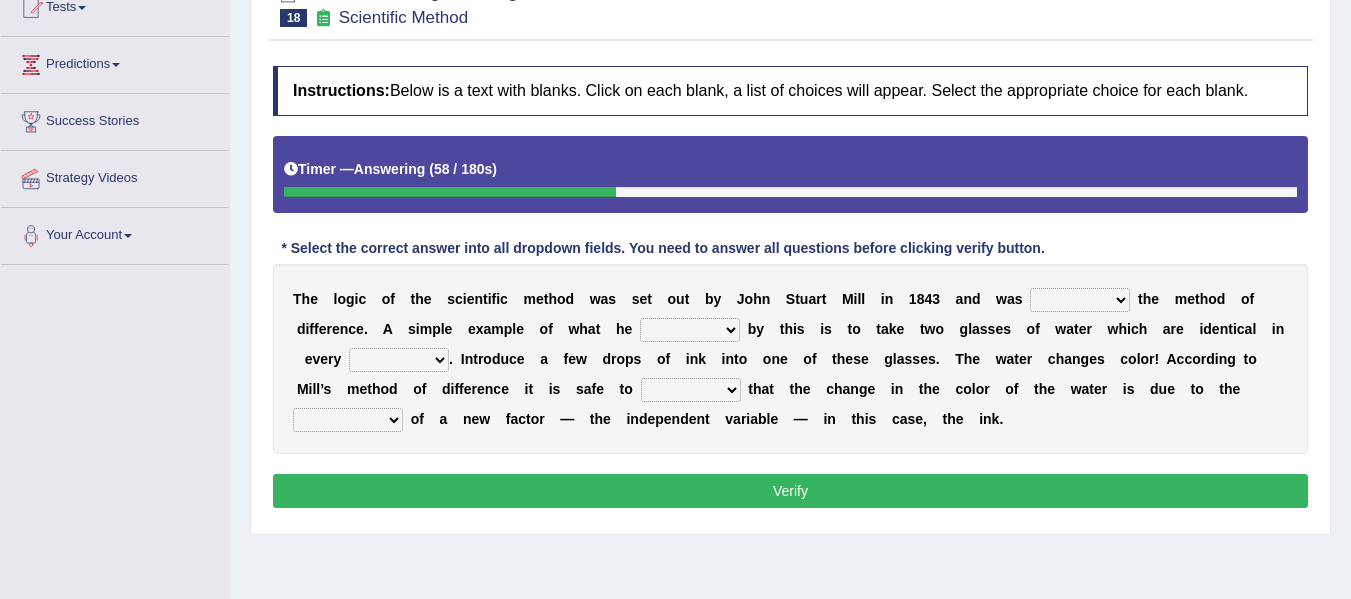
click at [406, 356] on select "thought identity measure respect" at bounding box center [399, 360] width 100 height 24
click at [701, 392] on select "assume discuss prefer acclaim" at bounding box center [691, 390] width 100 height 24
click at [382, 422] on select "introduction magnitude preparation purification" at bounding box center [348, 420] width 110 height 24
click at [664, 391] on select "assume discuss prefer acclaim" at bounding box center [691, 390] width 100 height 24
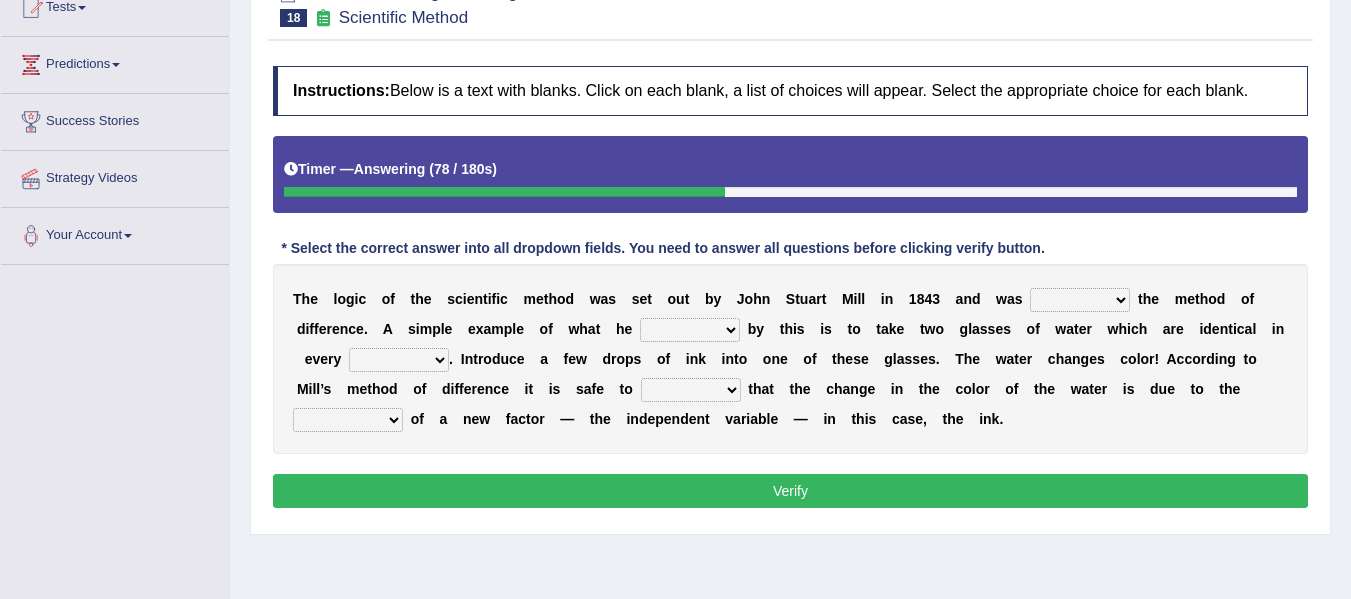
click at [714, 396] on select "assume discuss prefer acclaim" at bounding box center [691, 390] width 100 height 24
click at [369, 416] on select "introduction magnitude preparation purification" at bounding box center [348, 420] width 110 height 24
click at [321, 428] on select "introduction magnitude preparation purification" at bounding box center [348, 420] width 110 height 24
click at [341, 428] on select "introduction magnitude preparation purification" at bounding box center [348, 420] width 110 height 24
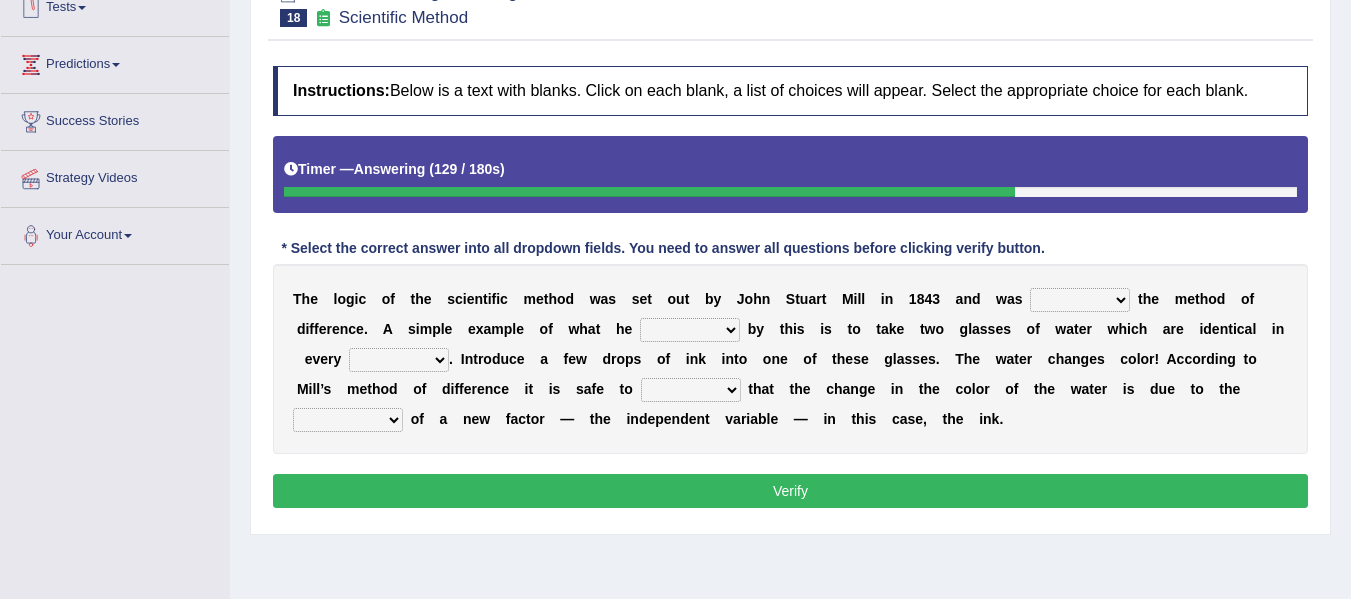
click at [395, 432] on select "introduction magnitude preparation purification" at bounding box center [348, 420] width 110 height 24
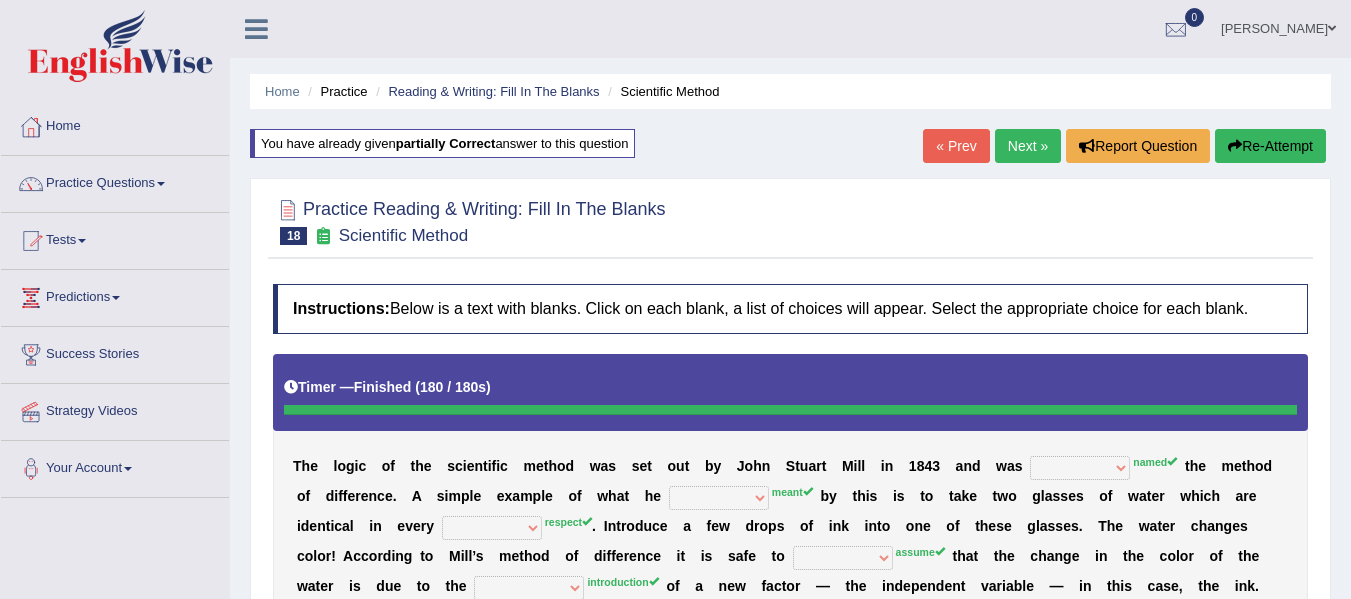
click at [1027, 148] on link "Next »" at bounding box center [1028, 146] width 66 height 34
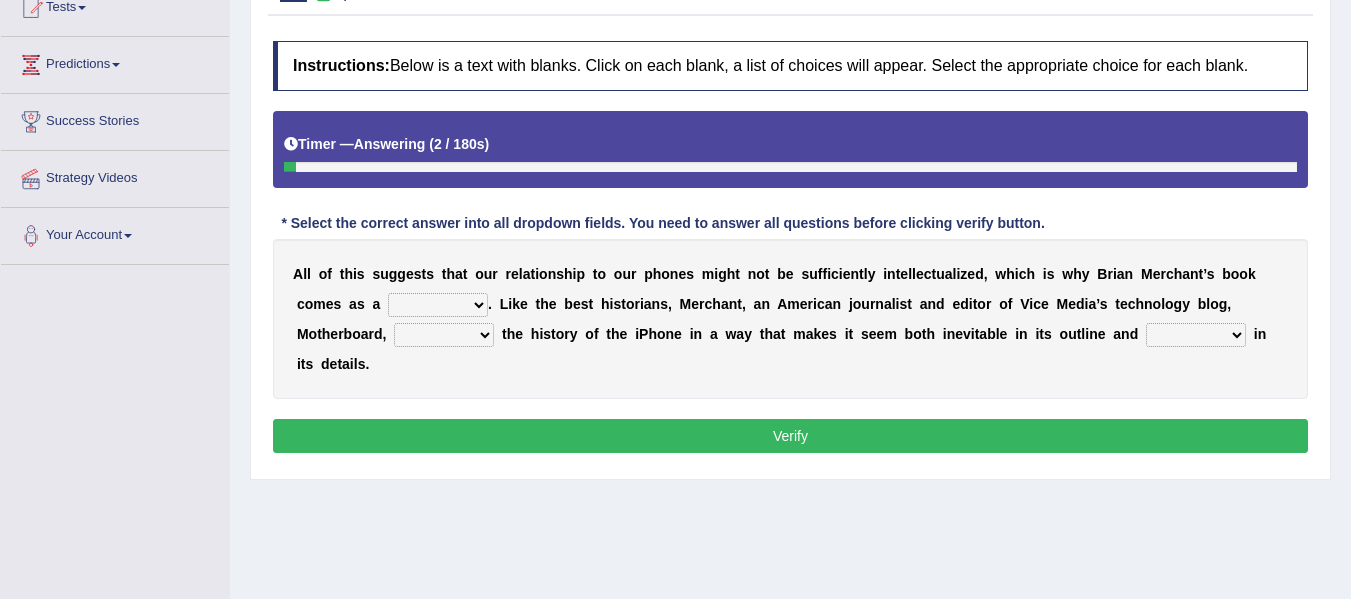
scroll to position [233, 0]
click at [443, 307] on select "privilege relief demotion flash" at bounding box center [438, 305] width 100 height 24
select select "relief"
click at [388, 293] on select "privilege relief demotion flash" at bounding box center [438, 305] width 100 height 24
click at [426, 338] on select "enriches unpacks detours contorts" at bounding box center [444, 335] width 100 height 24
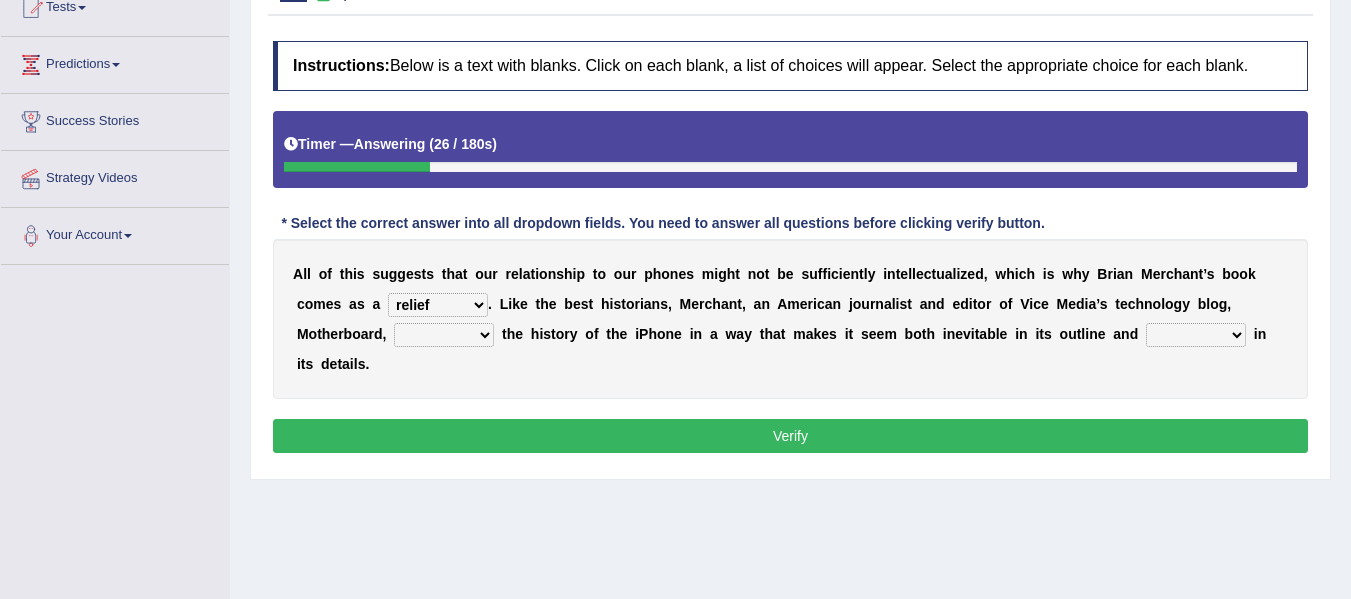
select select "unpacks"
click at [394, 323] on select "enriches unpacks detours contorts" at bounding box center [444, 335] width 100 height 24
click at [1169, 343] on select "surprises surprised surprising surprise" at bounding box center [1196, 335] width 100 height 24
click at [1146, 323] on select "surprises surprised surprising surprise" at bounding box center [1196, 335] width 100 height 24
click at [1169, 344] on select "surprises surprised surprising surprise" at bounding box center [1196, 335] width 100 height 24
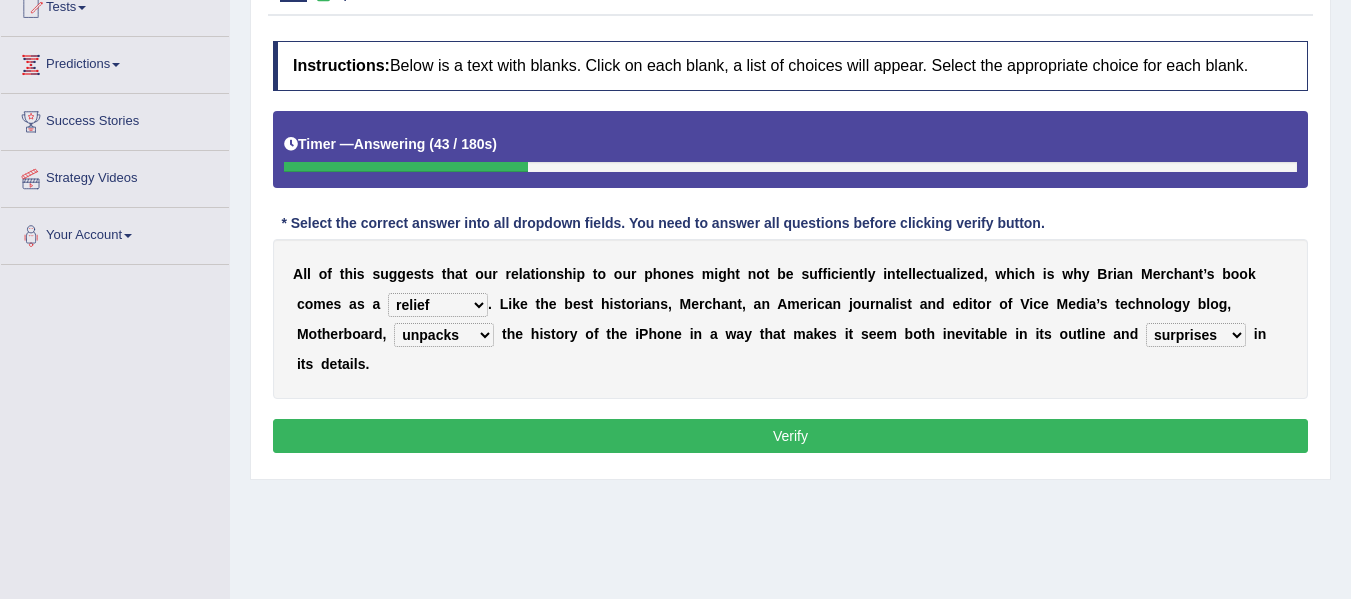
select select "surprising"
click at [1146, 323] on select "surprises surprised surprising surprise" at bounding box center [1196, 335] width 100 height 24
click at [1175, 343] on select "surprises surprised surprising surprise" at bounding box center [1196, 335] width 100 height 24
click at [1015, 376] on div "A l l o f t h i s s u g g e s t s t h a t o u r r e l a t i o n s h i p t o o u…" at bounding box center [790, 319] width 1035 height 160
click at [1175, 329] on select "surprises surprised surprising surprise" at bounding box center [1196, 335] width 100 height 24
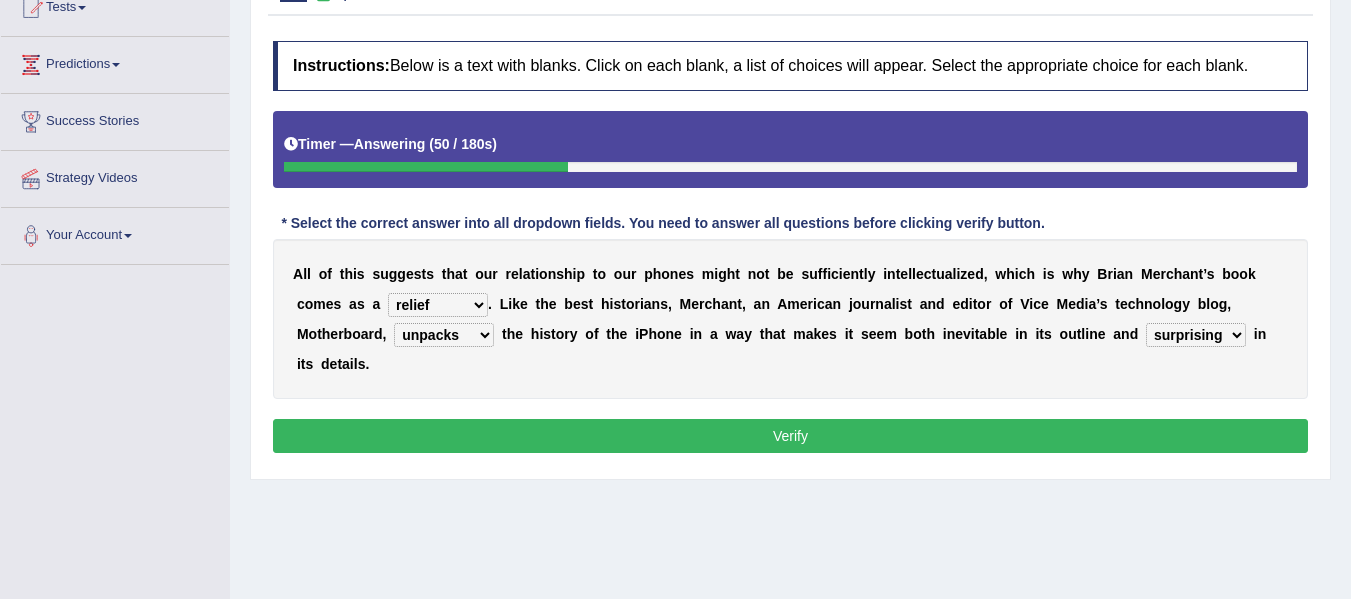
click at [1070, 375] on div "A l l o f t h i s s u g g e s t s t h a t o u r r e l a t i o n s h i p t o o u…" at bounding box center [790, 319] width 1035 height 160
click at [952, 423] on button "Verify" at bounding box center [790, 436] width 1035 height 34
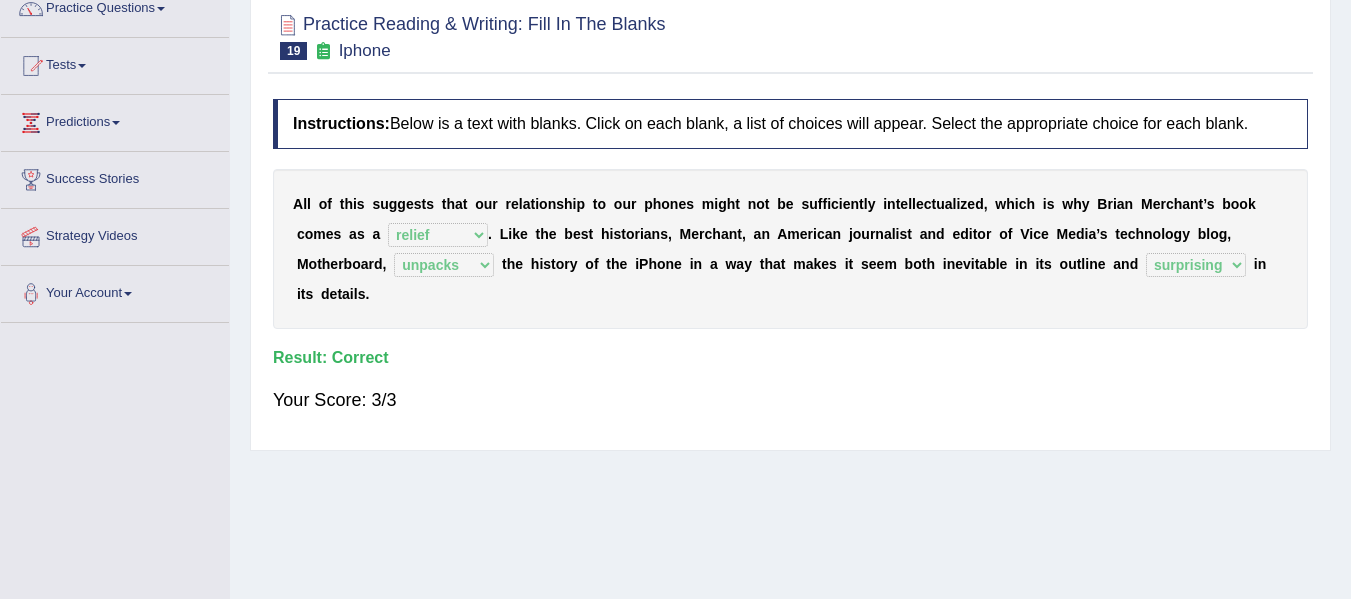
scroll to position [67, 0]
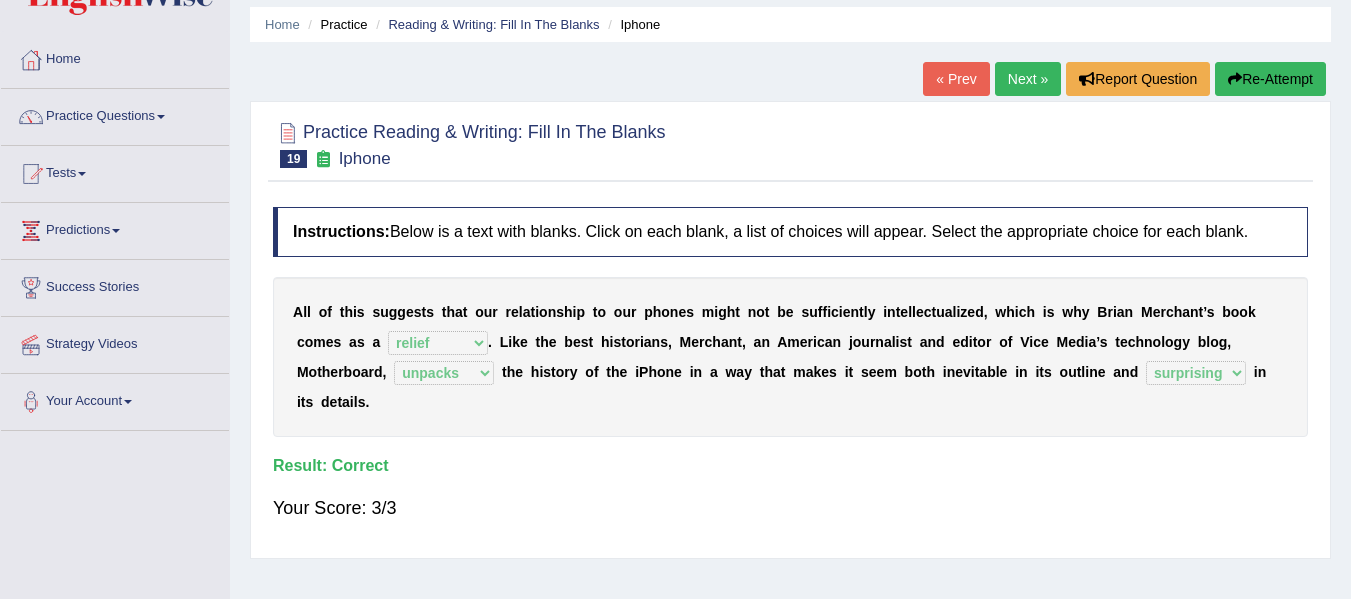
click at [1012, 76] on link "Next »" at bounding box center [1028, 79] width 66 height 34
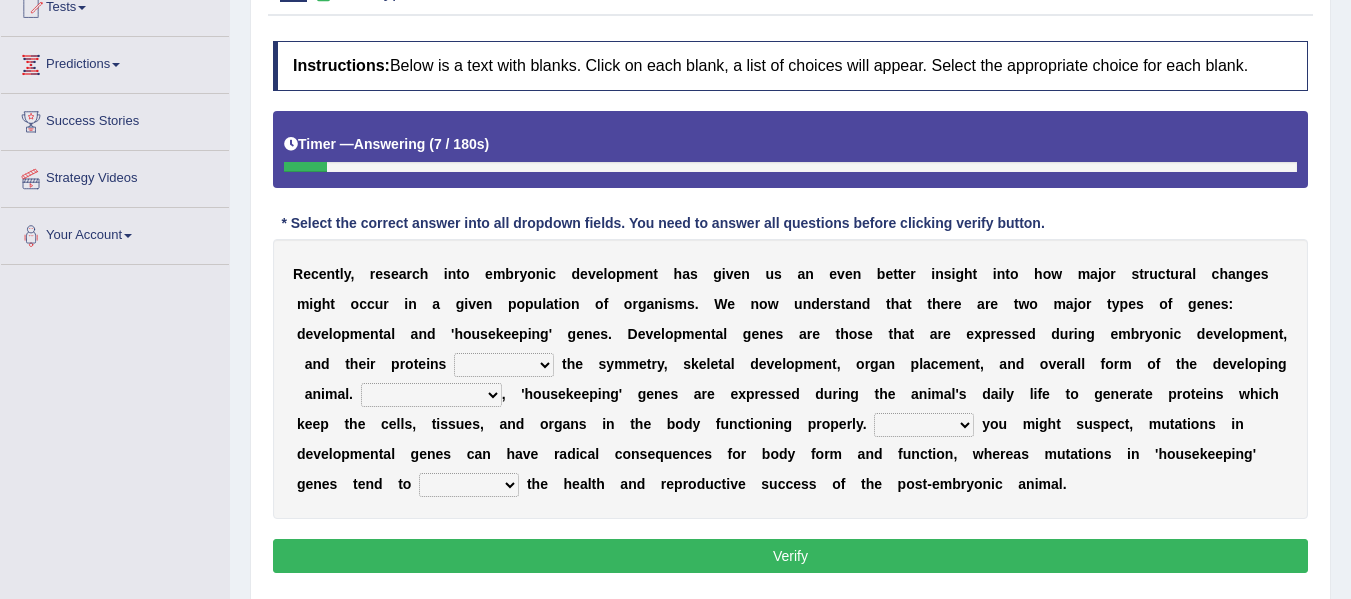
click at [525, 363] on select "push control hold elevate" at bounding box center [504, 365] width 100 height 24
select select "control"
click at [454, 353] on select "push control hold elevate" at bounding box center [504, 365] width 100 height 24
click at [445, 396] on select "Correspondingly Inclusively Conversely In contrast" at bounding box center [431, 395] width 141 height 24
select select "Inclusively"
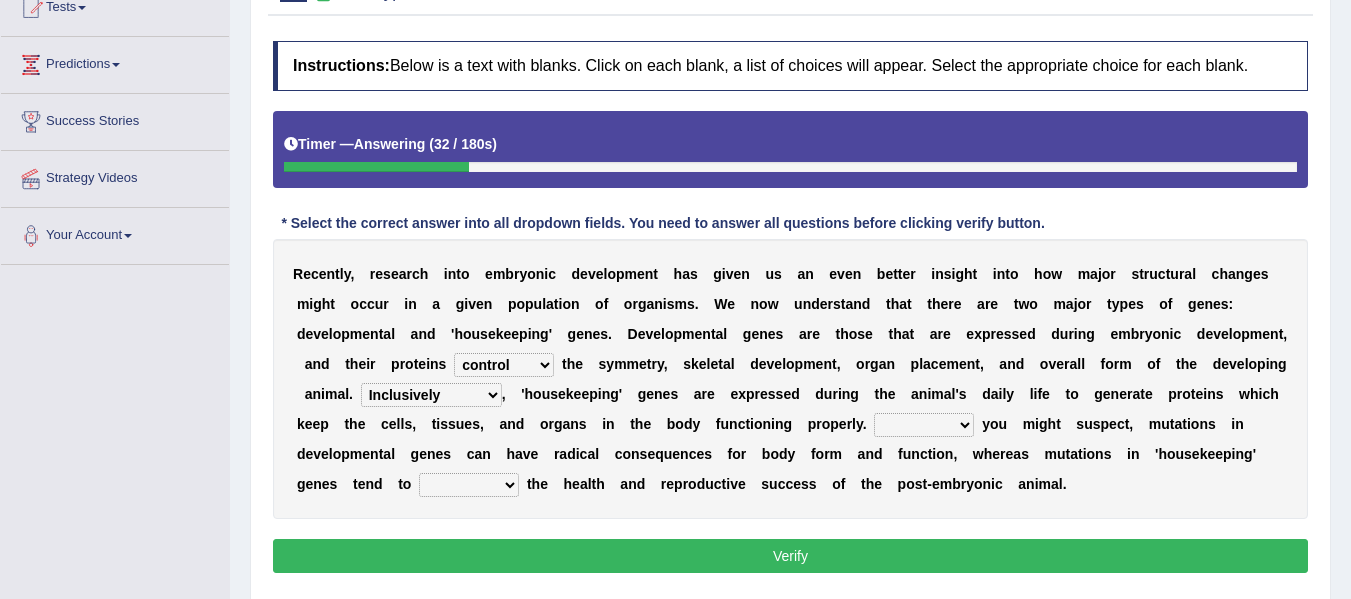
click at [361, 383] on select "Correspondingly Inclusively Conversely In contrast" at bounding box center [431, 395] width 141 height 24
click at [903, 423] on select "For As With Within" at bounding box center [924, 425] width 100 height 24
click at [874, 413] on select "For As With Within" at bounding box center [924, 425] width 100 height 24
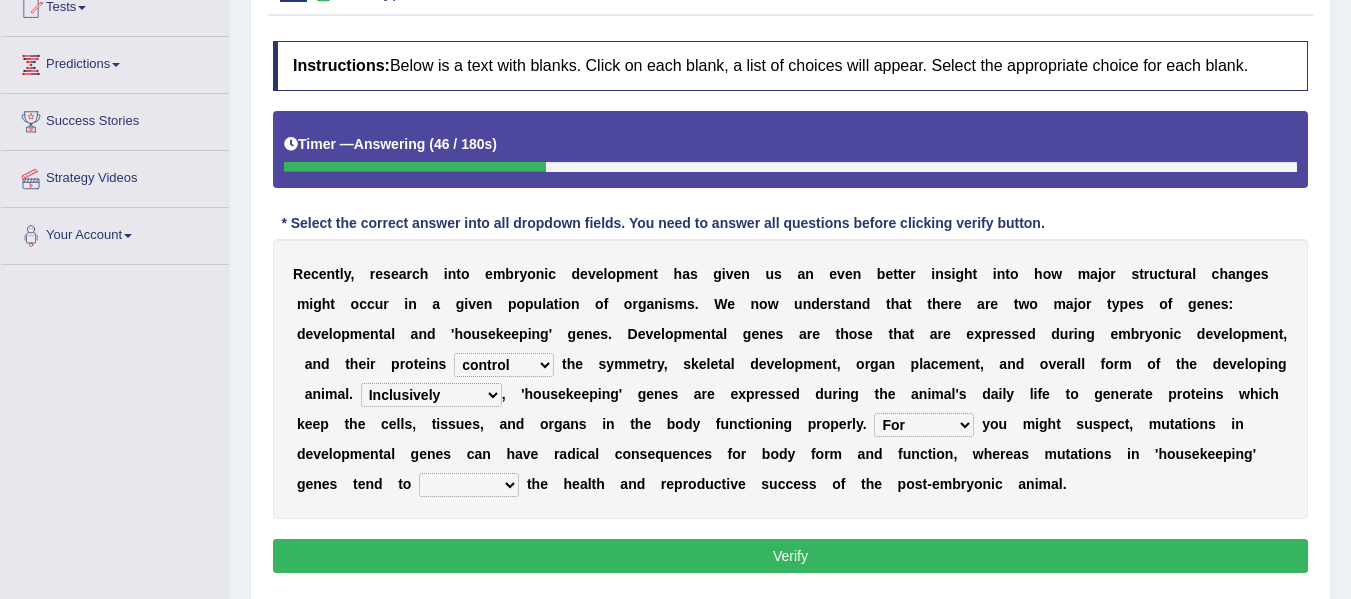
click at [908, 432] on select "For As With Within" at bounding box center [924, 425] width 100 height 24
click at [874, 413] on select "For As With Within" at bounding box center [924, 425] width 100 height 24
drag, startPoint x: 905, startPoint y: 420, endPoint x: 909, endPoint y: 434, distance: 14.6
click at [905, 420] on select "For As With Within" at bounding box center [924, 425] width 100 height 24
select select "As"
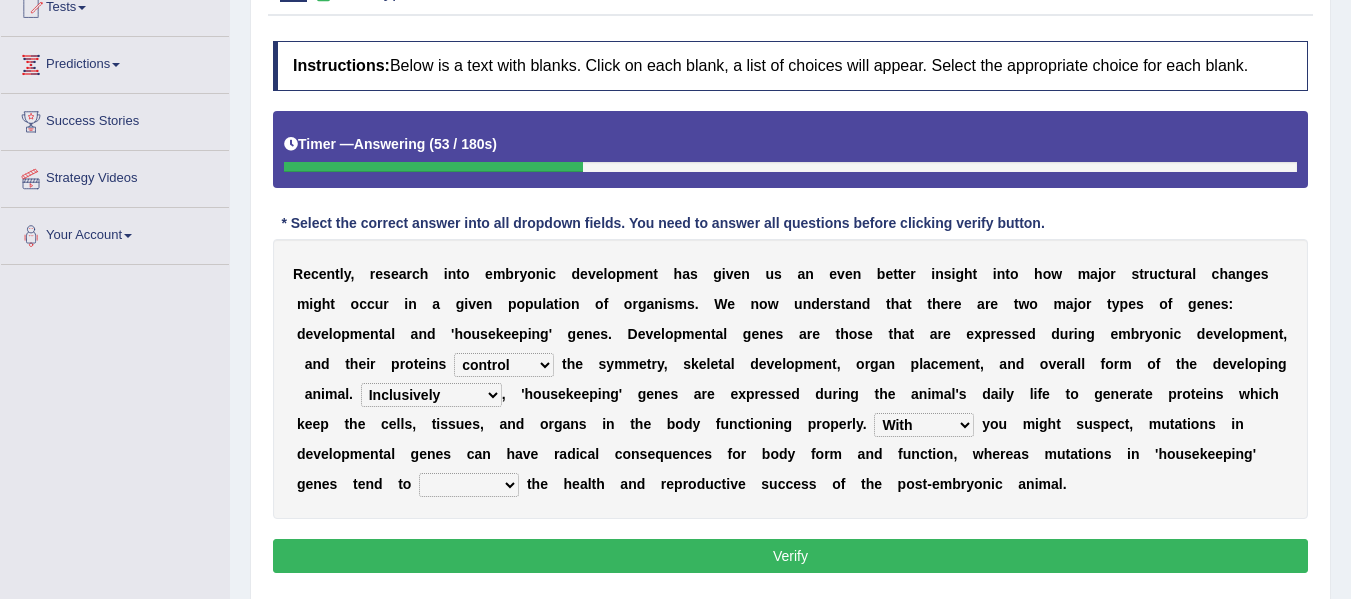
click at [874, 413] on select "For As With Within" at bounding box center [924, 425] width 100 height 24
click at [444, 493] on select "affect effect interrupt defect" at bounding box center [469, 485] width 100 height 24
select select "defect"
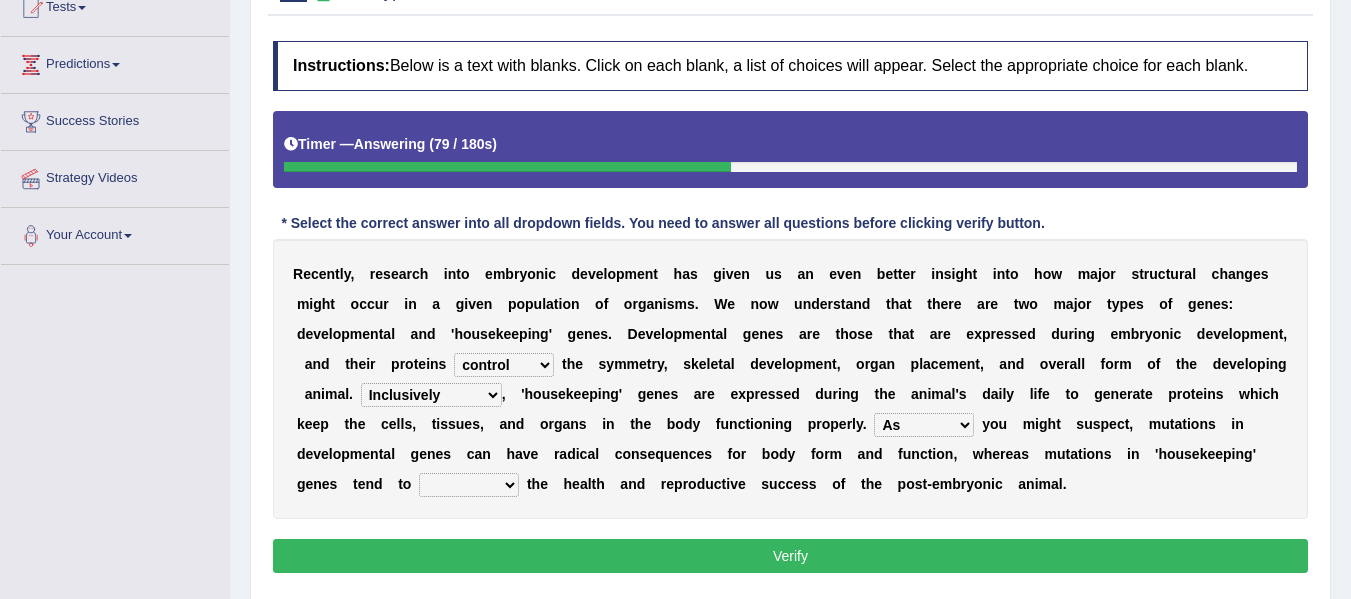
click at [419, 473] on select "affect effect interrupt defect" at bounding box center [469, 485] width 100 height 24
click at [762, 553] on button "Verify" at bounding box center [790, 556] width 1035 height 34
